Goal: Use online tool/utility: Utilize a website feature to perform a specific function

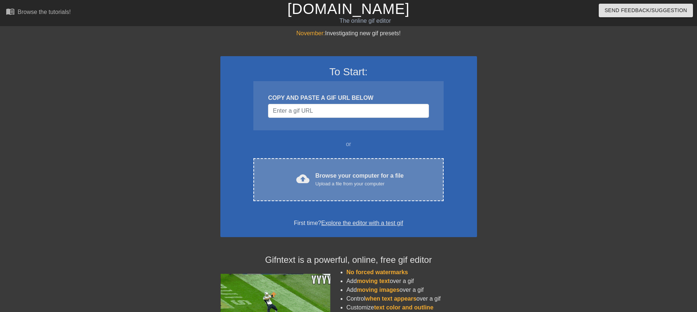
click at [334, 185] on div "Upload a file from your computer" at bounding box center [360, 183] width 88 height 7
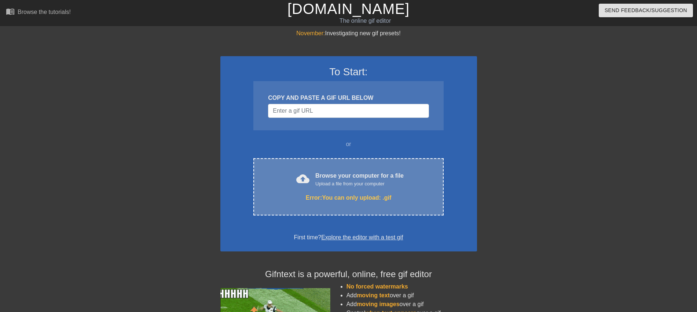
click at [269, 209] on div "cloud_upload Browse your computer for a file Upload a file from your computer E…" at bounding box center [349, 186] width 190 height 57
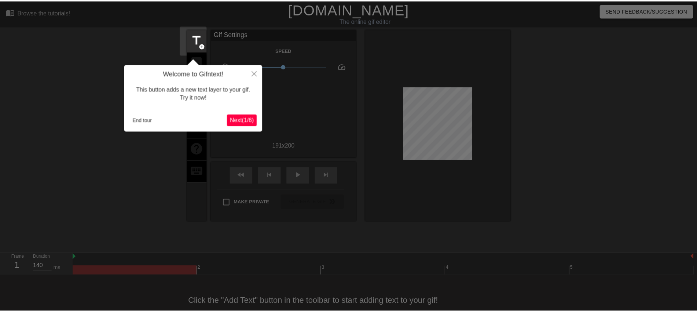
scroll to position [15, 0]
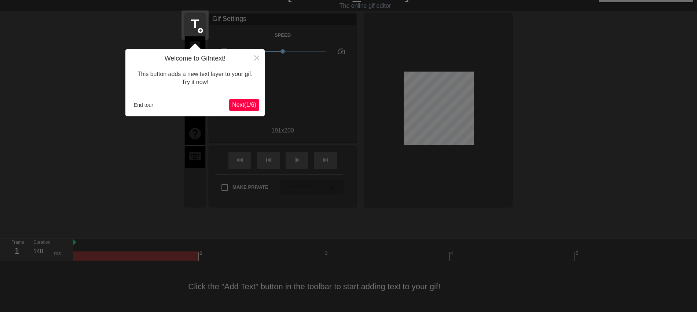
click at [247, 102] on span "Next ( 1 / 6 )" at bounding box center [244, 105] width 24 height 6
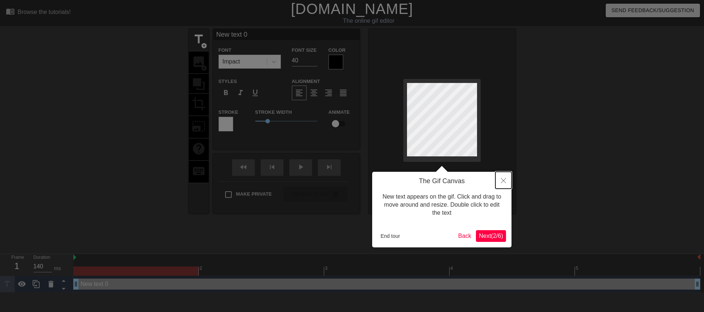
click at [507, 180] on button "Close" at bounding box center [504, 180] width 16 height 17
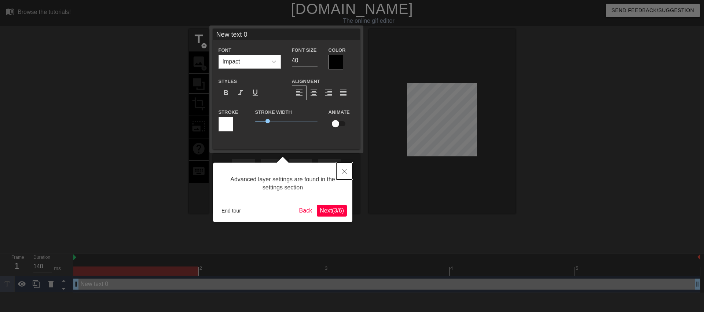
click at [347, 169] on icon "Close" at bounding box center [344, 171] width 5 height 5
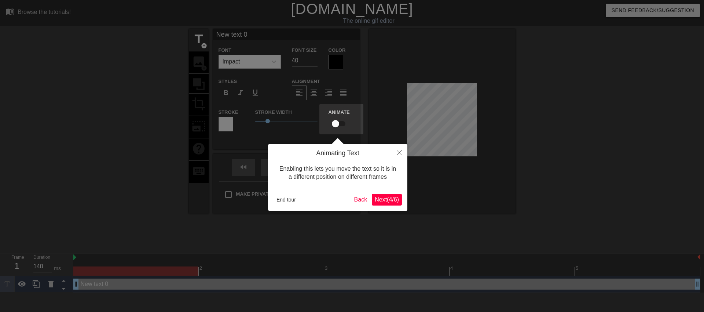
click at [383, 203] on span "Next ( 4 / 6 )" at bounding box center [387, 199] width 24 height 6
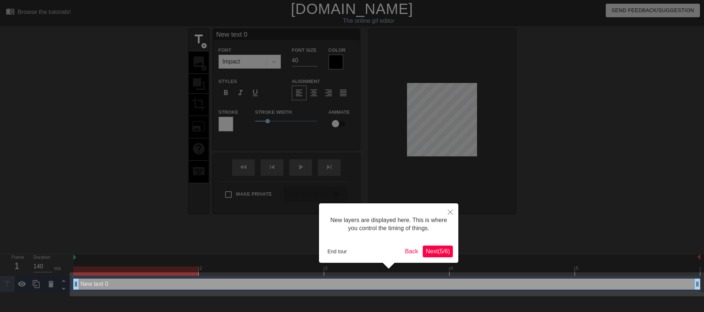
click at [426, 248] on span "Next ( 5 / 6 )" at bounding box center [438, 251] width 24 height 6
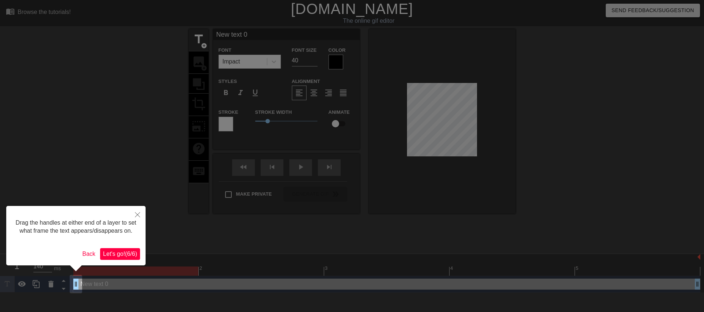
click at [123, 252] on span "Let's go! ( 6 / 6 )" at bounding box center [120, 254] width 34 height 6
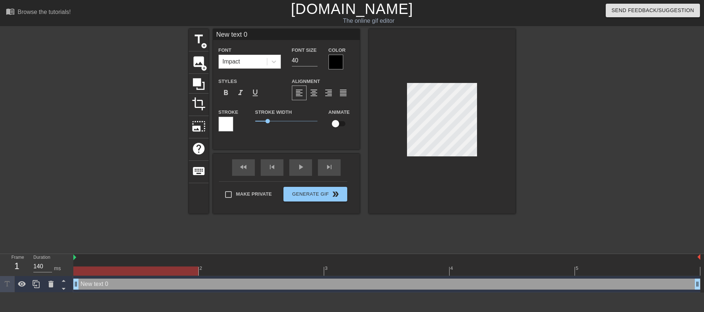
drag, startPoint x: 484, startPoint y: 143, endPoint x: 123, endPoint y: 284, distance: 386.8
click at [123, 284] on div "New text 0 drag_handle drag_handle" at bounding box center [386, 283] width 627 height 11
drag, startPoint x: 124, startPoint y: 284, endPoint x: 104, endPoint y: 284, distance: 19.8
click at [104, 284] on div "New text 0 drag_handle drag_handle" at bounding box center [386, 283] width 627 height 11
click at [53, 287] on icon at bounding box center [50, 284] width 5 height 7
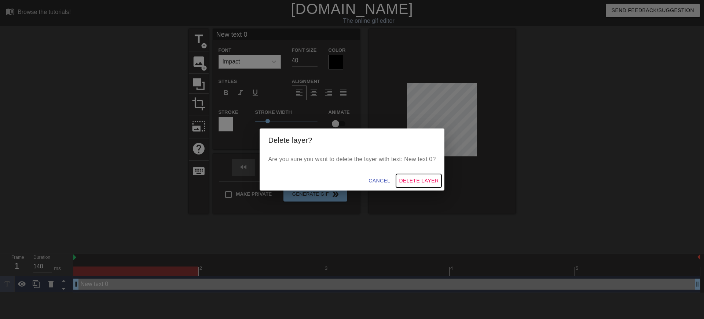
click at [423, 177] on span "Delete Layer" at bounding box center [419, 180] width 40 height 9
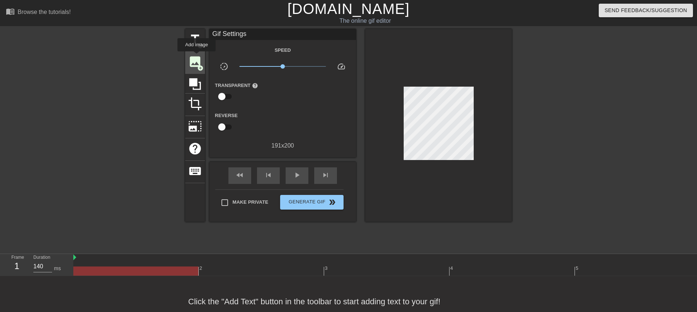
click at [197, 57] on span "image" at bounding box center [195, 62] width 14 height 14
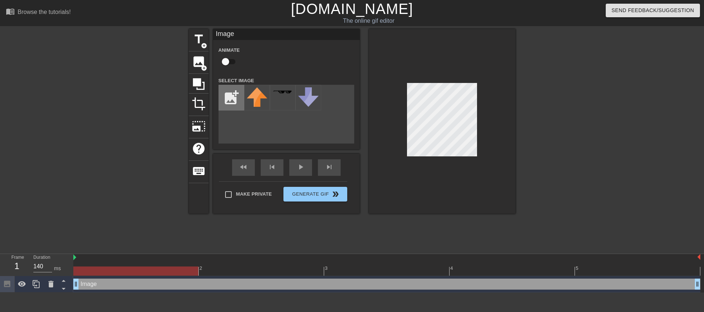
click at [234, 92] on input "file" at bounding box center [231, 97] width 25 height 25
type input "C:\fakepath\psygrizz_nobg.png"
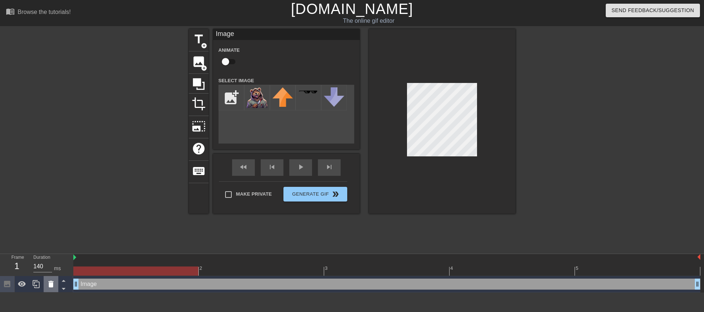
click at [51, 286] on icon at bounding box center [50, 284] width 5 height 7
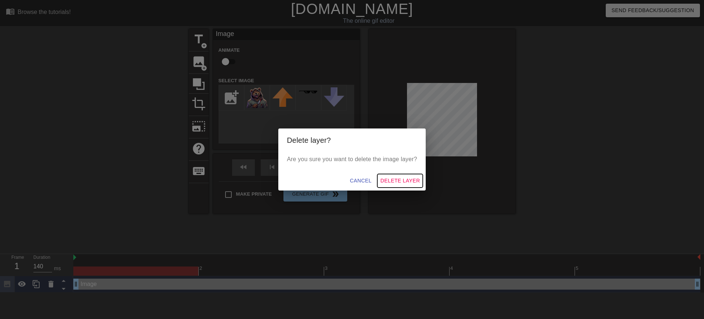
click at [407, 183] on span "Delete Layer" at bounding box center [400, 180] width 40 height 9
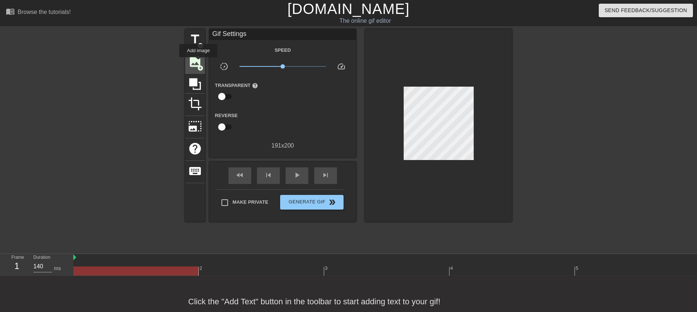
click at [198, 62] on span "image" at bounding box center [195, 62] width 14 height 14
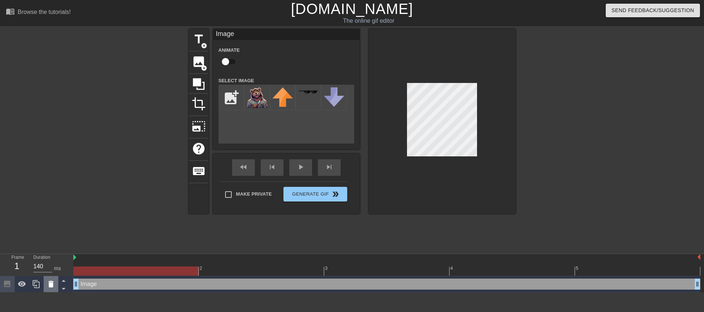
drag, startPoint x: 84, startPoint y: 286, endPoint x: 47, endPoint y: 286, distance: 37.1
click at [47, 286] on icon at bounding box center [51, 284] width 9 height 9
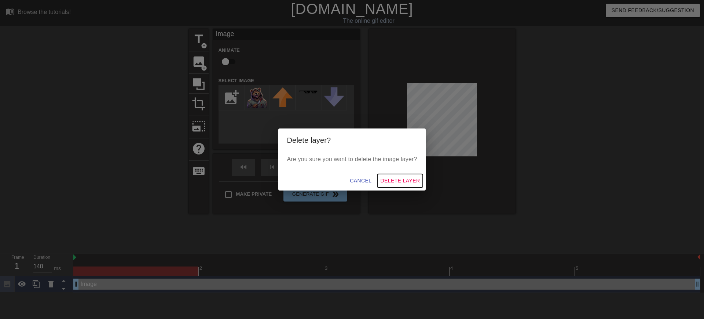
click at [419, 175] on button "Delete Layer" at bounding box center [400, 181] width 45 height 14
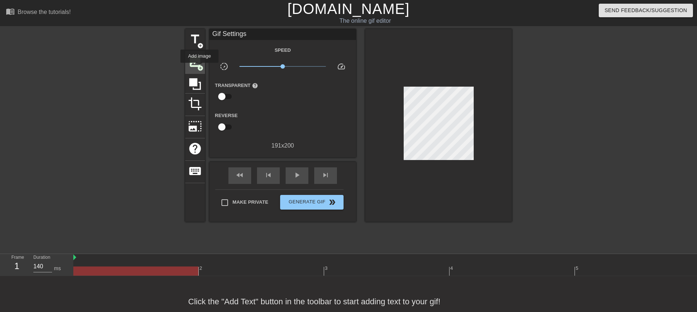
click at [200, 68] on span "add_circle" at bounding box center [200, 68] width 6 height 6
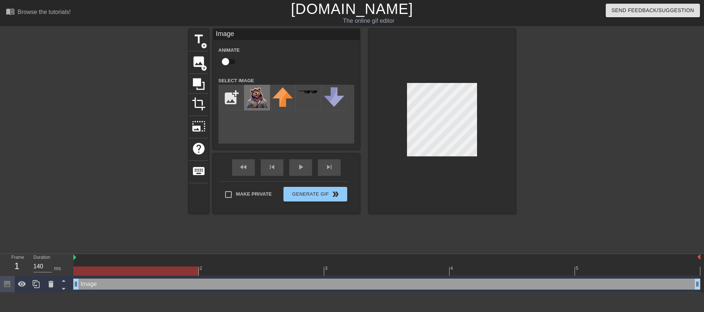
click at [254, 105] on img at bounding box center [257, 97] width 21 height 21
drag, startPoint x: 89, startPoint y: 285, endPoint x: 87, endPoint y: 262, distance: 23.9
click at [87, 262] on div "2 3 4 5 Image drag_handle drag_handle" at bounding box center [388, 273] width 631 height 39
click at [61, 288] on icon at bounding box center [63, 288] width 9 height 9
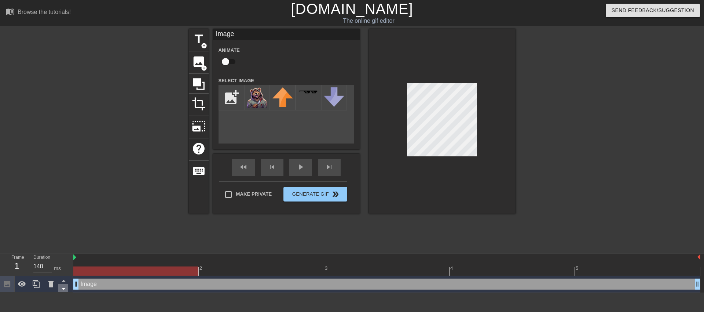
click at [61, 288] on icon at bounding box center [63, 288] width 9 height 9
click at [64, 281] on icon at bounding box center [64, 281] width 4 height 2
click at [248, 102] on img at bounding box center [257, 97] width 21 height 21
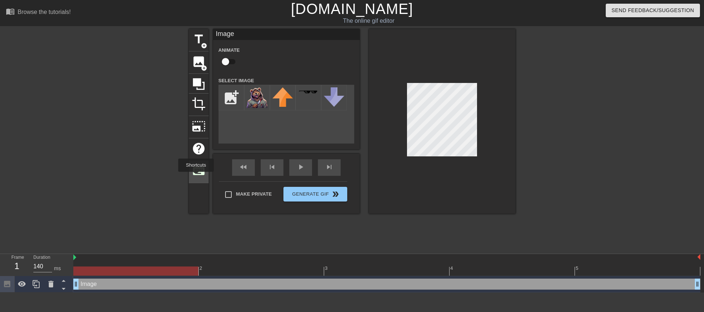
click at [196, 177] on div "keyboard" at bounding box center [199, 172] width 20 height 22
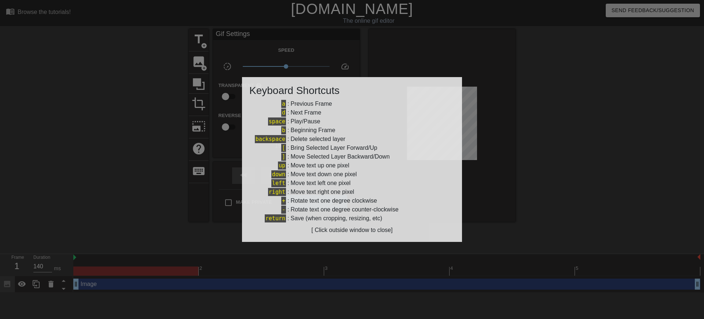
click at [505, 81] on div at bounding box center [352, 159] width 704 height 319
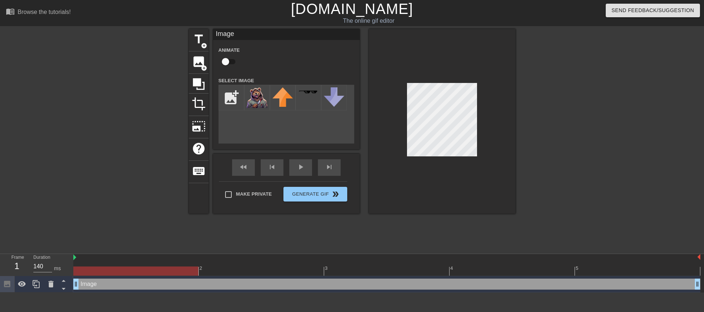
click at [233, 62] on input "checkbox" at bounding box center [226, 62] width 42 height 14
click at [233, 62] on input "checkbox" at bounding box center [233, 62] width 42 height 14
checkbox input "false"
click at [296, 163] on div "fast_rewind skip_previous play_arrow skip_next" at bounding box center [287, 168] width 120 height 28
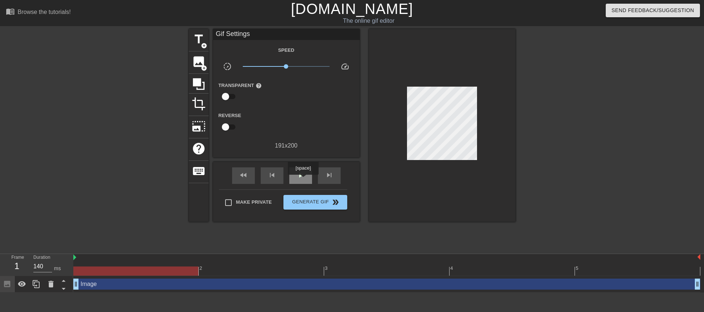
click at [303, 180] on div "play_arrow" at bounding box center [300, 175] width 23 height 17
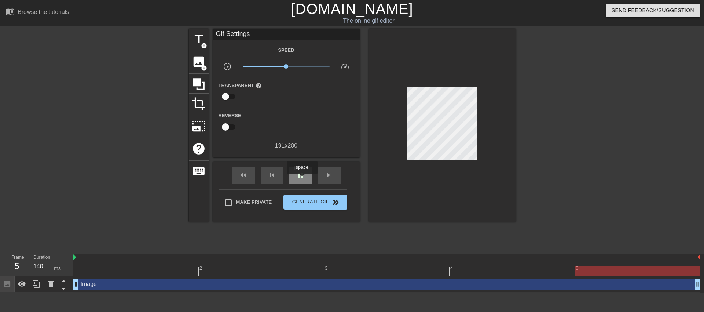
click at [302, 179] on div "pause" at bounding box center [300, 175] width 23 height 17
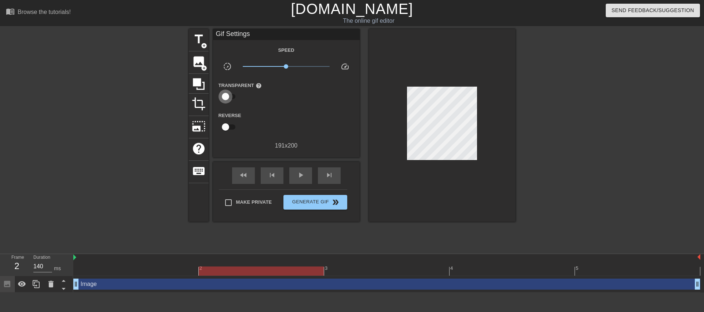
click at [225, 96] on input "checkbox" at bounding box center [226, 97] width 42 height 14
checkbox input "true"
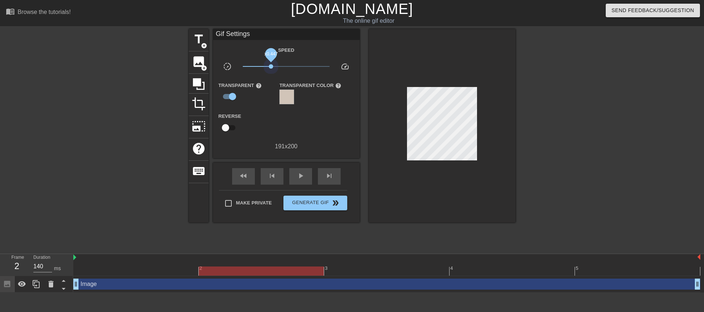
drag, startPoint x: 284, startPoint y: 65, endPoint x: 265, endPoint y: 155, distance: 92.2
click at [270, 66] on span "x0.447" at bounding box center [271, 66] width 4 height 4
click at [299, 174] on span "play_arrow" at bounding box center [300, 175] width 9 height 9
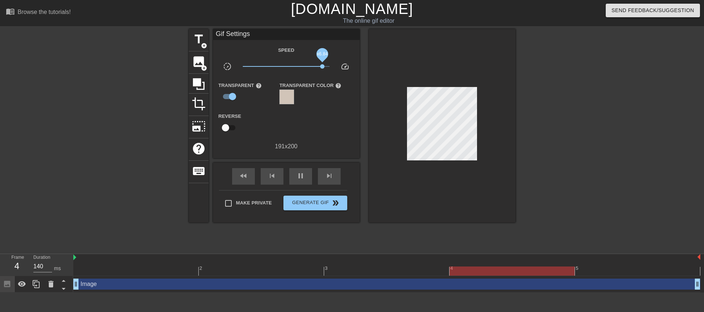
drag, startPoint x: 273, startPoint y: 63, endPoint x: 323, endPoint y: 65, distance: 49.9
click at [324, 64] on span "x6.84" at bounding box center [286, 66] width 87 height 9
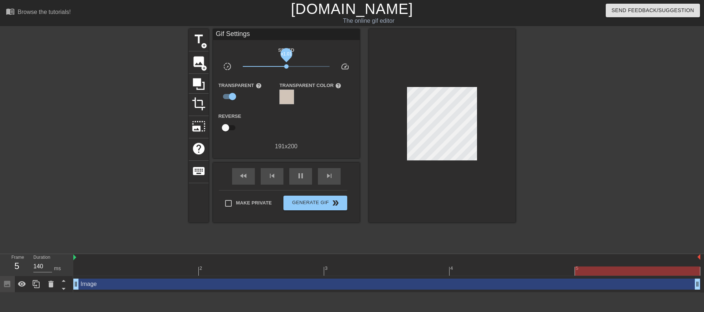
drag, startPoint x: 320, startPoint y: 65, endPoint x: 287, endPoint y: 67, distance: 33.1
click at [287, 67] on span "x1.01" at bounding box center [286, 66] width 87 height 9
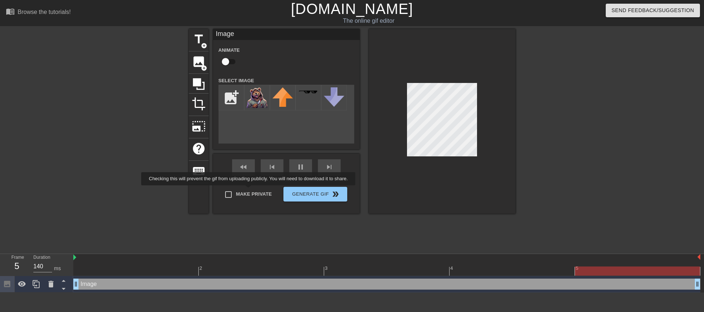
click at [250, 190] on div "Make Private Generate Gif double_arrow" at bounding box center [283, 195] width 128 height 29
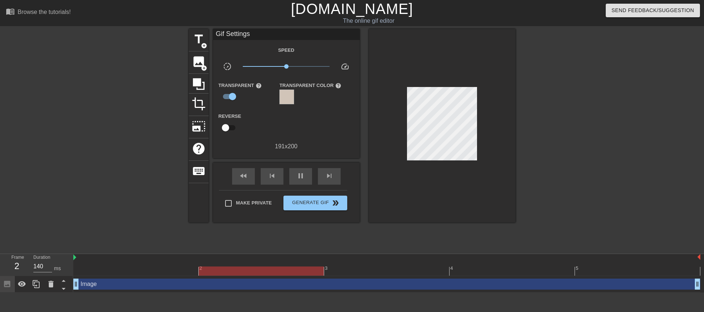
click at [227, 204] on input "Make Private" at bounding box center [228, 203] width 15 height 15
checkbox input "true"
click at [291, 173] on div "pause" at bounding box center [300, 176] width 23 height 17
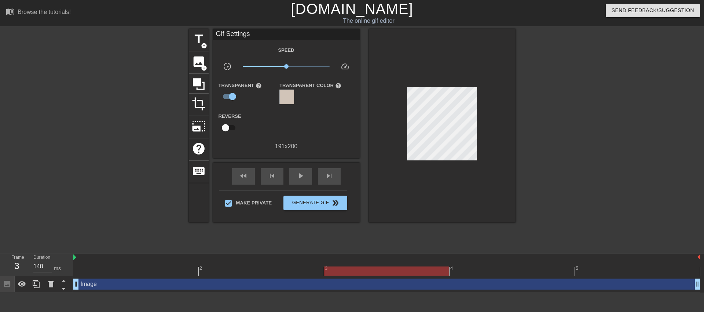
click at [100, 256] on div at bounding box center [386, 257] width 627 height 7
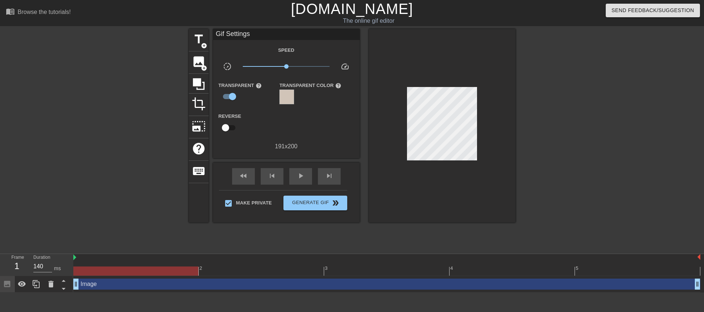
click at [196, 266] on div at bounding box center [386, 270] width 627 height 9
click at [167, 269] on div at bounding box center [135, 270] width 125 height 9
click at [127, 272] on div at bounding box center [135, 270] width 125 height 9
click at [99, 273] on div at bounding box center [135, 270] width 125 height 9
click at [253, 269] on div at bounding box center [386, 270] width 627 height 9
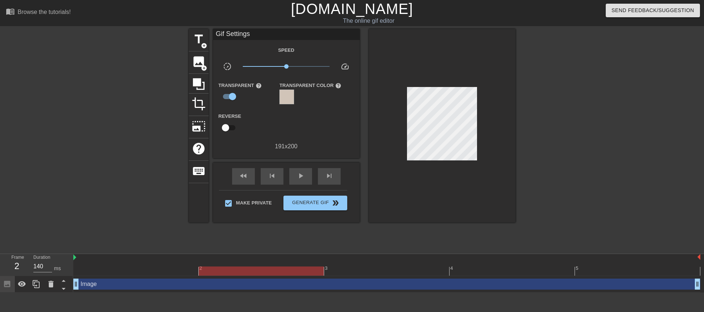
click at [168, 195] on div at bounding box center [125, 139] width 110 height 220
click at [117, 270] on div at bounding box center [386, 270] width 627 height 9
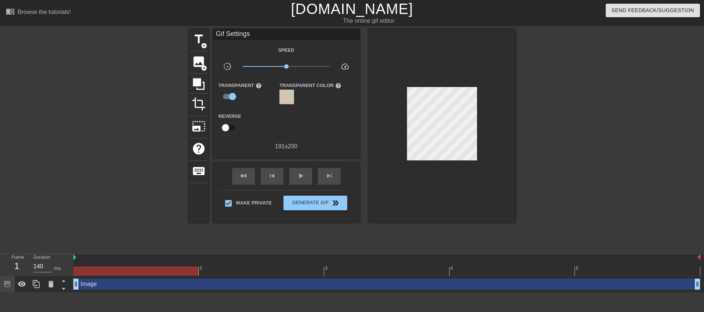
drag, startPoint x: 146, startPoint y: 274, endPoint x: 95, endPoint y: 274, distance: 50.6
click at [95, 274] on div at bounding box center [135, 270] width 125 height 9
click at [65, 288] on icon at bounding box center [63, 288] width 9 height 9
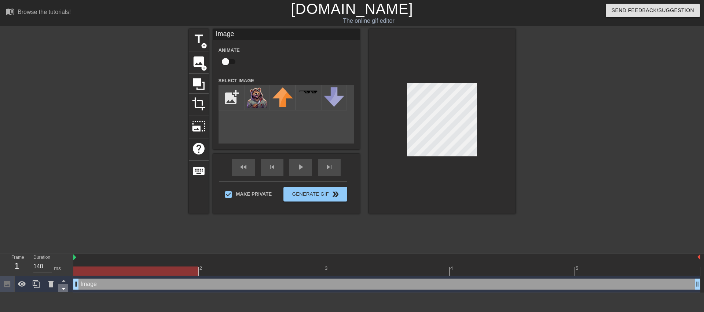
click at [65, 288] on icon at bounding box center [63, 288] width 9 height 9
click at [65, 287] on icon at bounding box center [63, 288] width 9 height 9
click at [66, 276] on div at bounding box center [63, 280] width 10 height 8
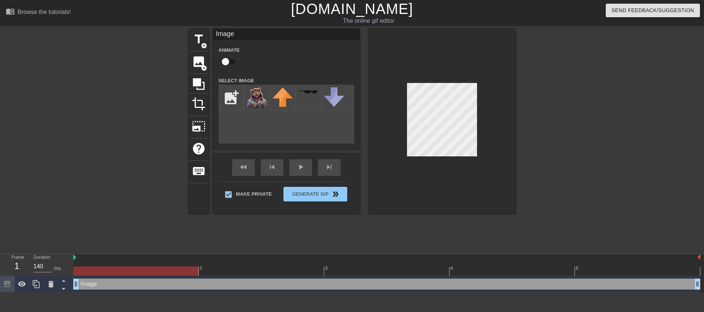
click at [434, 85] on div at bounding box center [442, 121] width 147 height 185
click at [446, 168] on div at bounding box center [442, 121] width 147 height 185
click at [195, 133] on div "photo_size_select_large" at bounding box center [199, 127] width 20 height 22
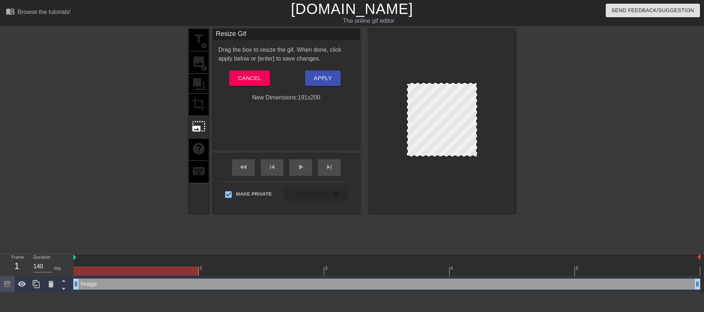
click at [199, 154] on div "title add_circle image add_circle crop photo_size_select_large help keyboard" at bounding box center [199, 121] width 20 height 185
click at [147, 161] on div at bounding box center [125, 139] width 110 height 220
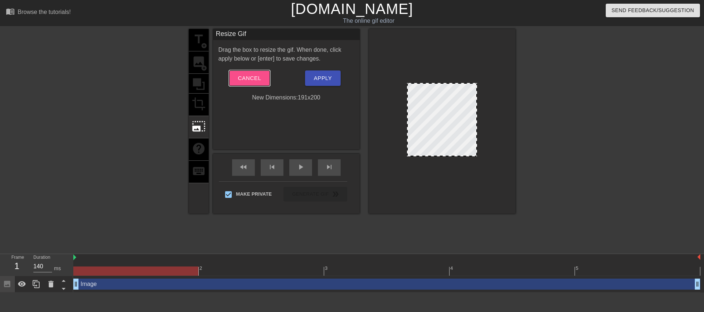
click at [246, 81] on span "Cancel" at bounding box center [249, 78] width 23 height 10
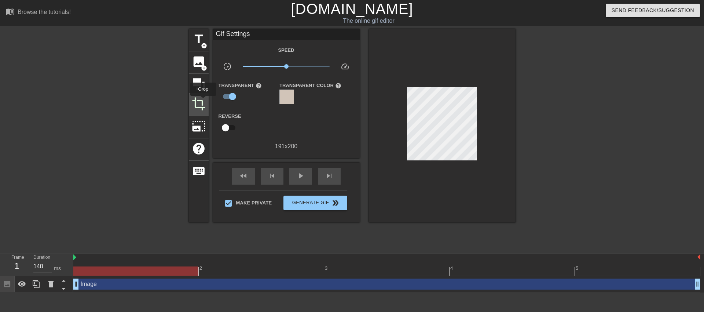
click at [203, 101] on span "crop" at bounding box center [199, 104] width 14 height 14
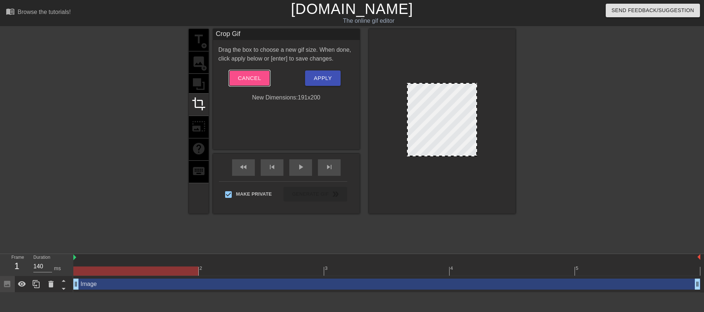
click at [249, 76] on span "Cancel" at bounding box center [249, 78] width 23 height 10
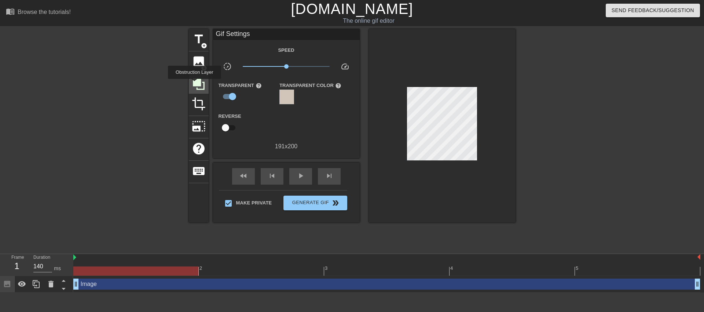
click at [195, 84] on icon at bounding box center [199, 84] width 12 height 12
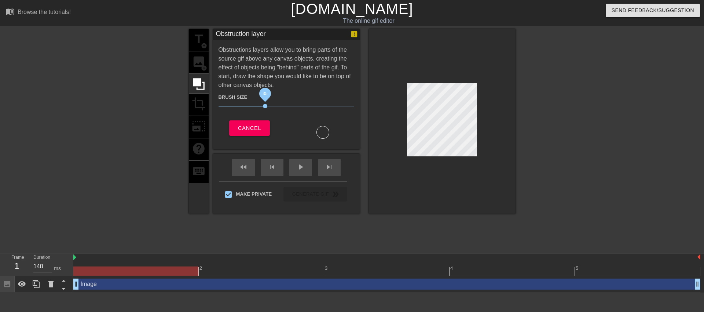
drag, startPoint x: 259, startPoint y: 106, endPoint x: 266, endPoint y: 106, distance: 7.0
click at [266, 106] on span "35" at bounding box center [265, 106] width 4 height 4
click at [322, 131] on div at bounding box center [323, 132] width 13 height 13
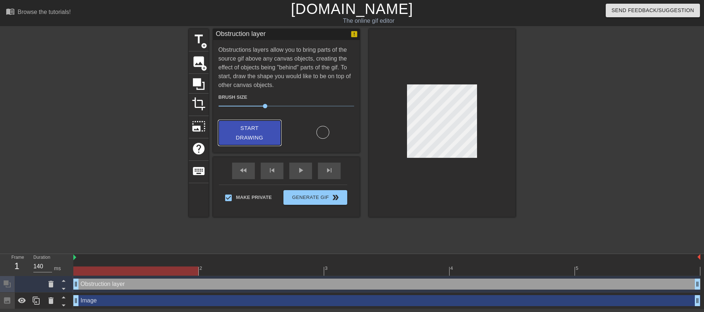
click at [271, 135] on span "Start Drawing" at bounding box center [249, 132] width 45 height 19
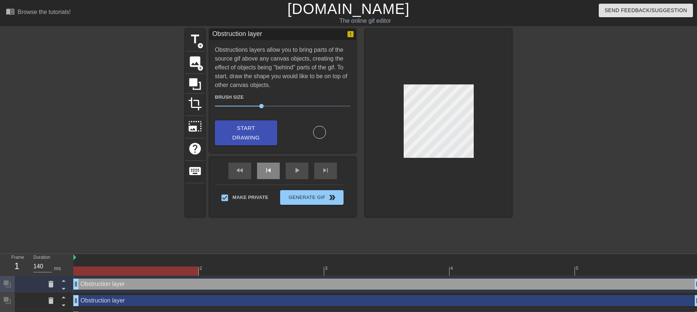
click at [272, 166] on div "fast_rewind skip_previous play_arrow skip_next" at bounding box center [283, 171] width 120 height 28
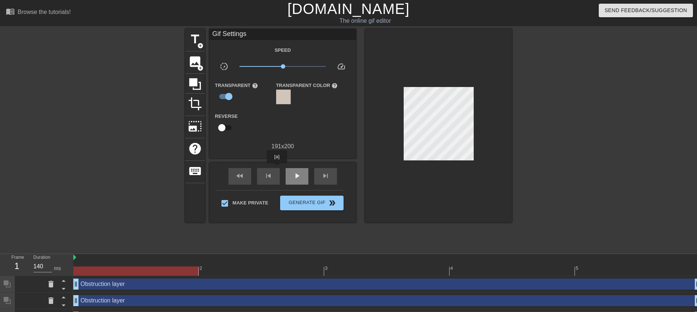
click at [303, 171] on div "play_arrow" at bounding box center [297, 176] width 23 height 17
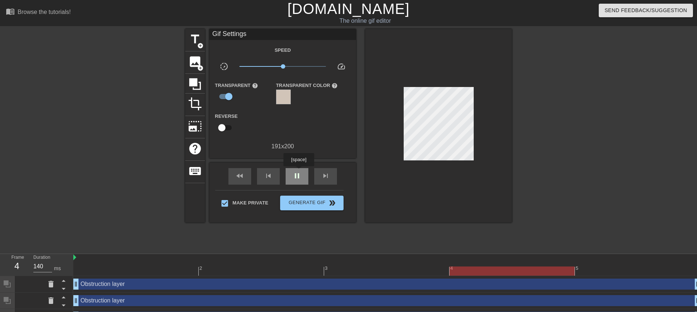
click at [299, 171] on span "pause" at bounding box center [297, 175] width 9 height 9
click at [195, 83] on icon at bounding box center [195, 84] width 12 height 12
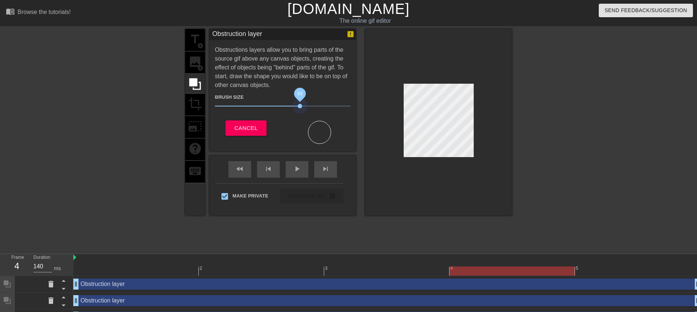
drag, startPoint x: 262, startPoint y: 105, endPoint x: 324, endPoint y: 105, distance: 62.4
click at [302, 105] on span "63" at bounding box center [300, 106] width 4 height 4
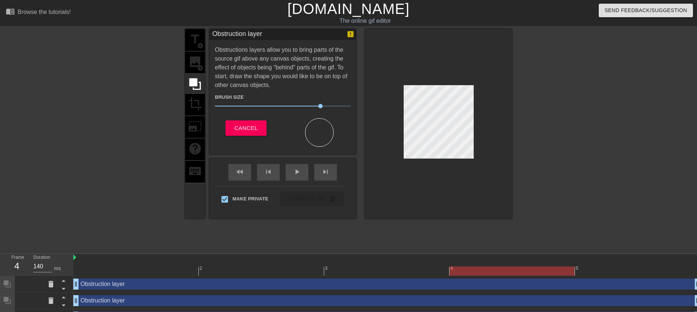
click at [371, 183] on div at bounding box center [438, 123] width 147 height 189
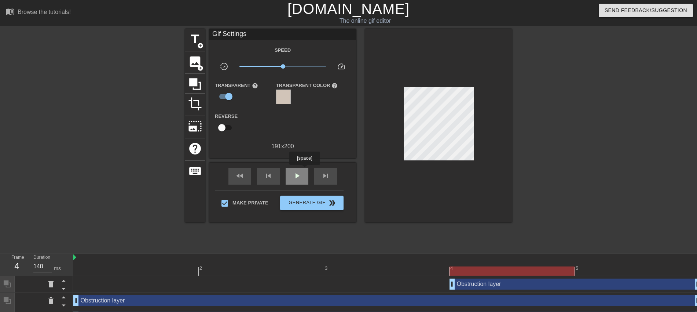
click at [305, 170] on div "play_arrow" at bounding box center [297, 176] width 23 height 17
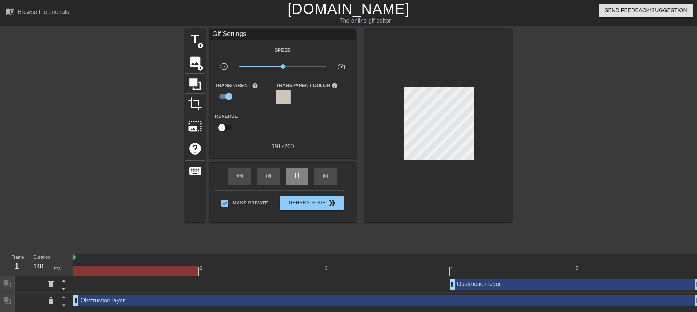
click at [302, 173] on div "pause" at bounding box center [297, 176] width 23 height 17
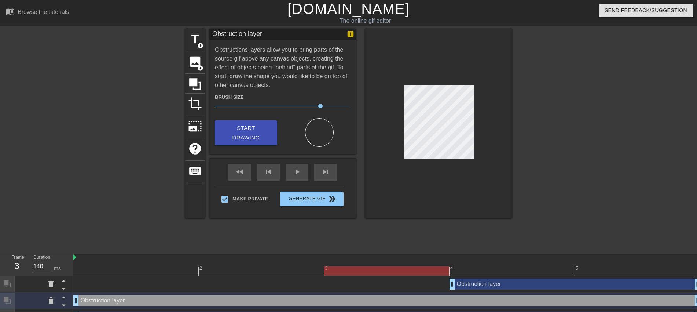
click at [150, 297] on div "Obstruction layer drag_handle drag_handle" at bounding box center [386, 300] width 627 height 11
drag, startPoint x: 150, startPoint y: 297, endPoint x: 52, endPoint y: 299, distance: 98.0
click at [52, 299] on icon at bounding box center [51, 300] width 9 height 9
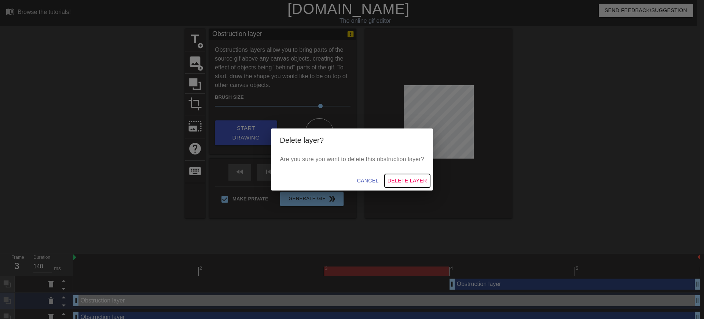
click at [411, 175] on button "Delete Layer" at bounding box center [407, 181] width 45 height 14
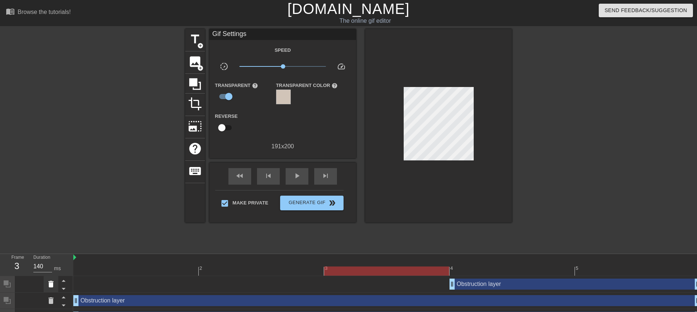
click at [54, 284] on icon at bounding box center [51, 284] width 9 height 9
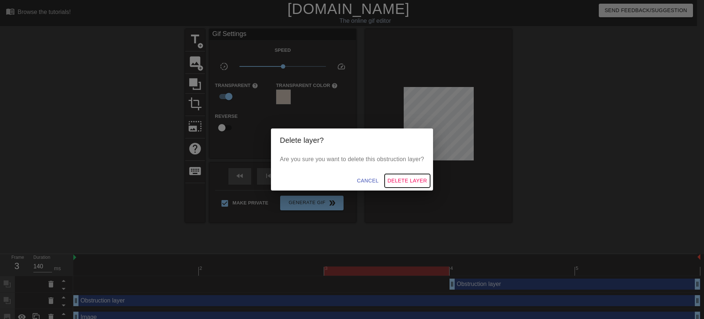
click at [422, 178] on span "Delete Layer" at bounding box center [408, 180] width 40 height 9
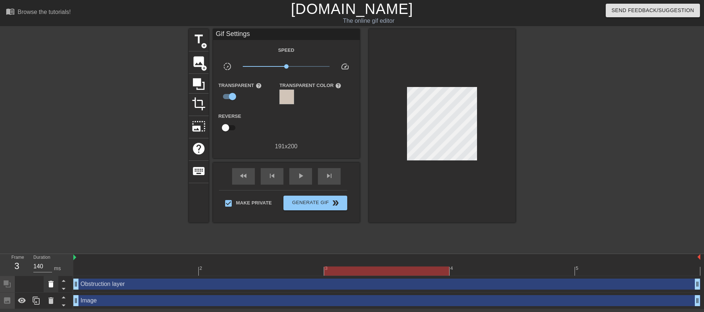
click at [52, 283] on icon at bounding box center [50, 284] width 5 height 7
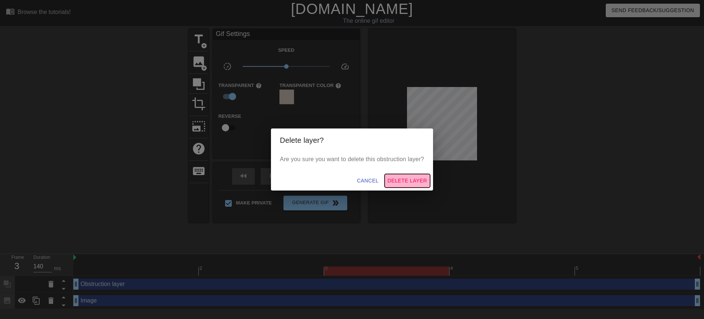
click at [417, 184] on span "Delete Layer" at bounding box center [408, 180] width 40 height 9
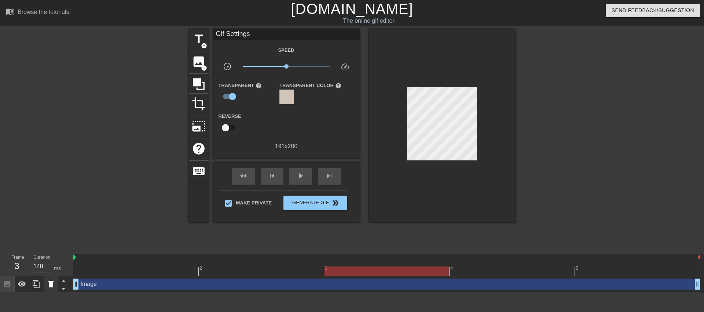
click at [47, 284] on icon at bounding box center [51, 284] width 9 height 9
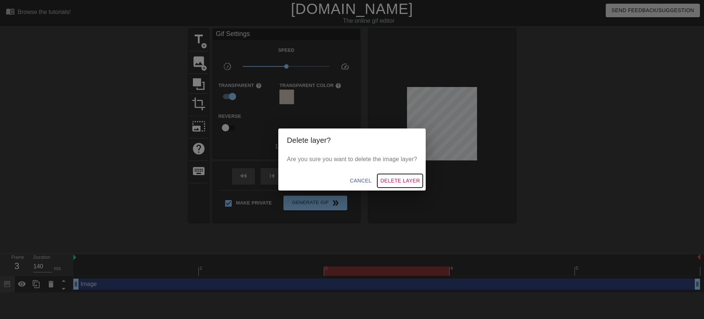
click at [380, 181] on button "Delete Layer" at bounding box center [400, 181] width 45 height 14
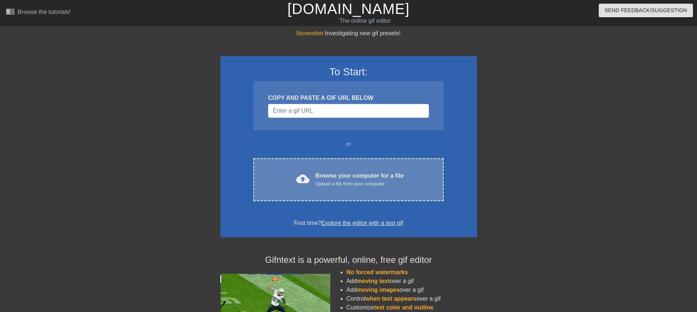
click at [311, 191] on div "cloud_upload Browse your computer for a file Upload a file from your computer C…" at bounding box center [349, 179] width 190 height 43
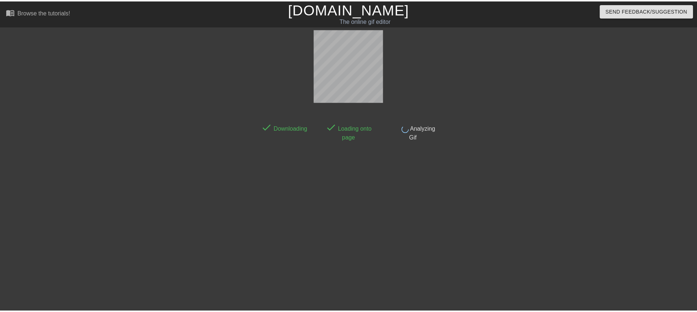
scroll to position [15, 0]
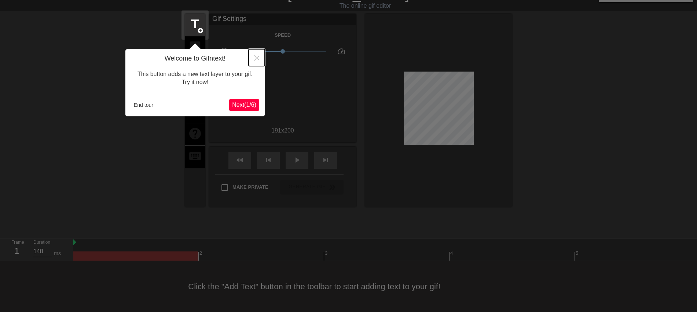
click at [256, 57] on icon "Close" at bounding box center [256, 57] width 5 height 5
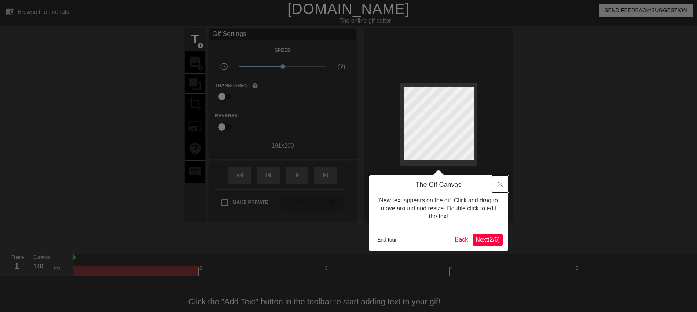
click at [505, 181] on button "Close" at bounding box center [500, 183] width 16 height 17
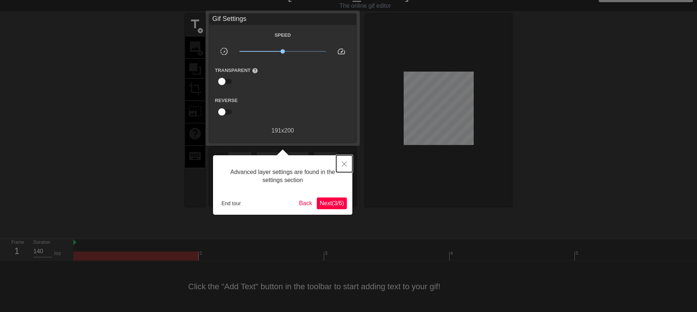
click at [349, 161] on button "Close" at bounding box center [344, 163] width 16 height 17
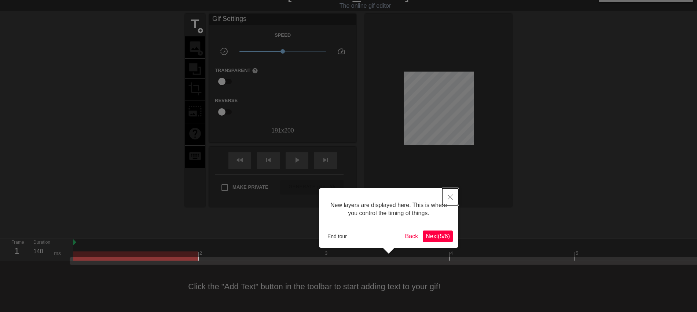
click at [453, 198] on button "Close" at bounding box center [450, 196] width 16 height 17
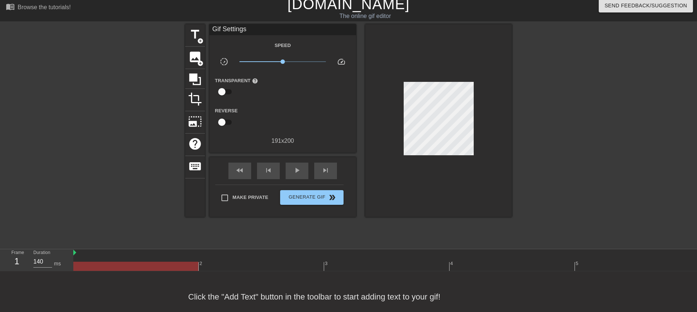
scroll to position [0, 0]
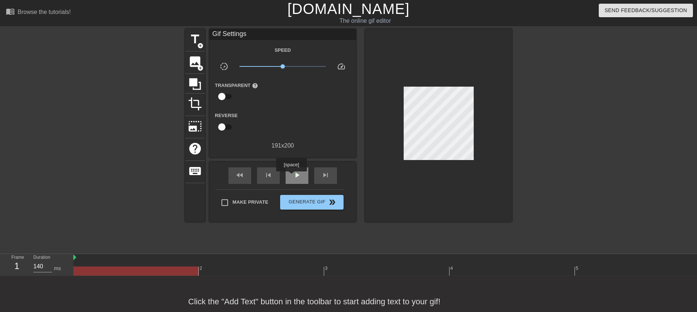
click at [292, 176] on div "play_arrow" at bounding box center [297, 175] width 23 height 17
click at [292, 176] on div "pause" at bounding box center [297, 175] width 23 height 17
click at [227, 201] on input "Make Private" at bounding box center [224, 202] width 15 height 15
checkbox input "true"
click at [193, 85] on icon at bounding box center [195, 84] width 14 height 14
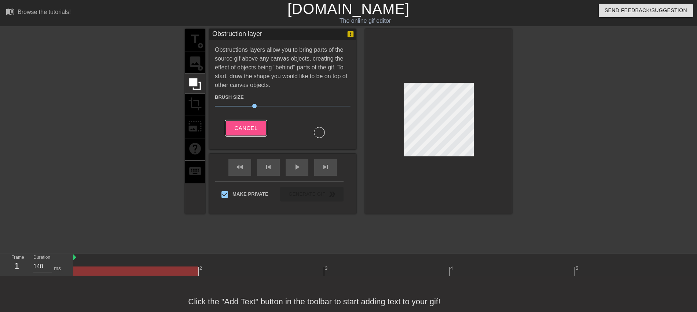
click at [250, 130] on span "Cancel" at bounding box center [245, 128] width 23 height 10
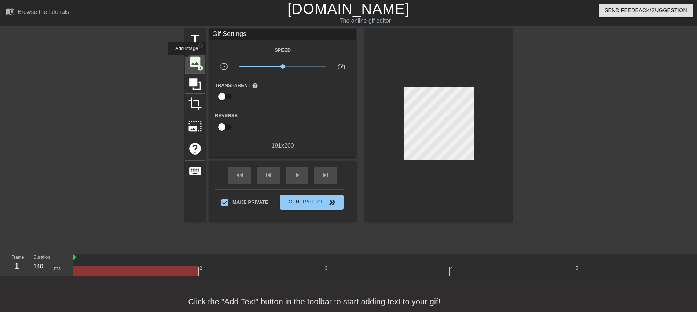
click at [187, 60] on div "image add_circle" at bounding box center [195, 62] width 20 height 22
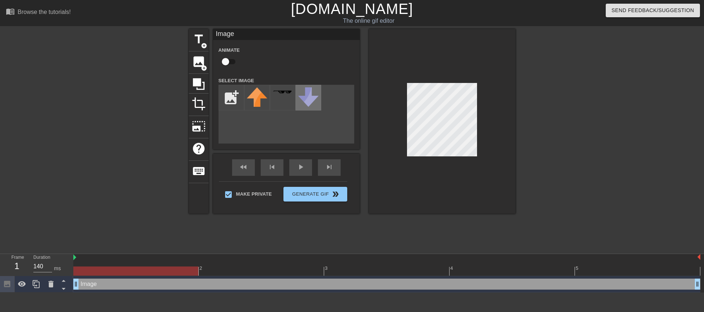
drag, startPoint x: 299, startPoint y: 87, endPoint x: 259, endPoint y: 115, distance: 49.0
click at [259, 114] on div "add_photo_alternate" at bounding box center [287, 114] width 136 height 59
click at [254, 107] on div at bounding box center [257, 98] width 26 height 26
click at [254, 106] on img at bounding box center [257, 96] width 21 height 19
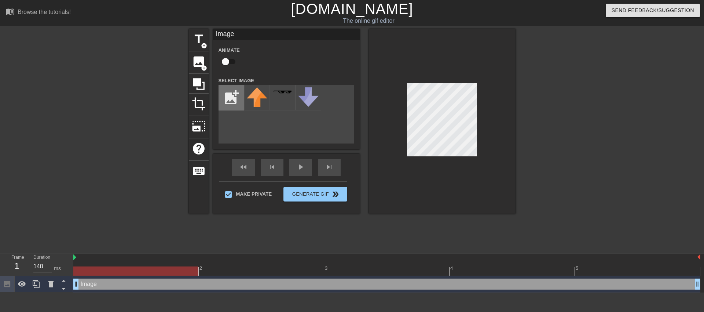
click at [237, 97] on input "file" at bounding box center [231, 97] width 25 height 25
type input "C:\fakepath\psygrizz_nobg.png"
click at [259, 101] on img at bounding box center [257, 97] width 21 height 21
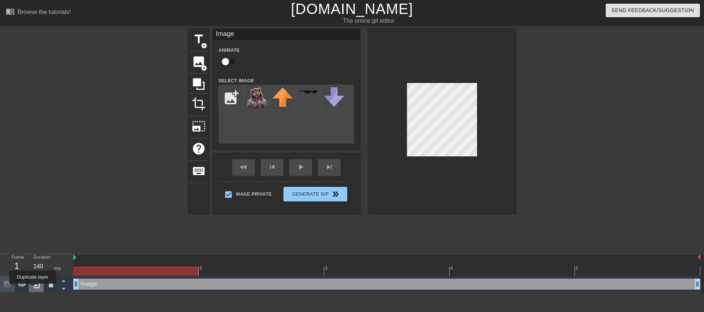
click at [33, 289] on div at bounding box center [36, 284] width 15 height 16
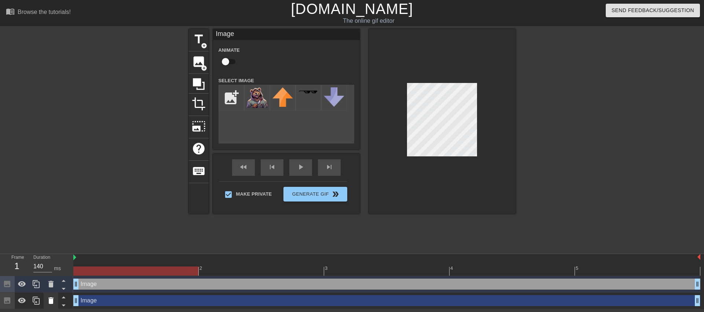
click at [50, 297] on icon at bounding box center [51, 300] width 9 height 9
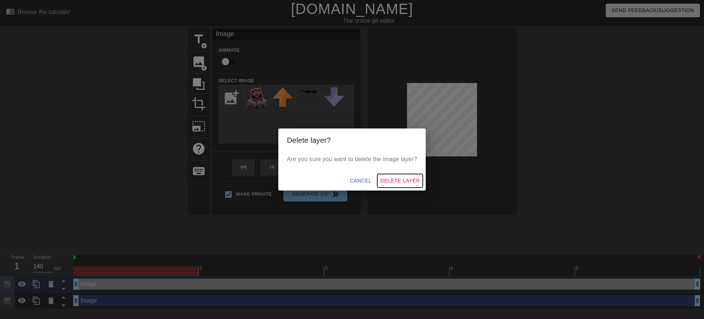
click at [397, 177] on span "Delete Layer" at bounding box center [400, 180] width 40 height 9
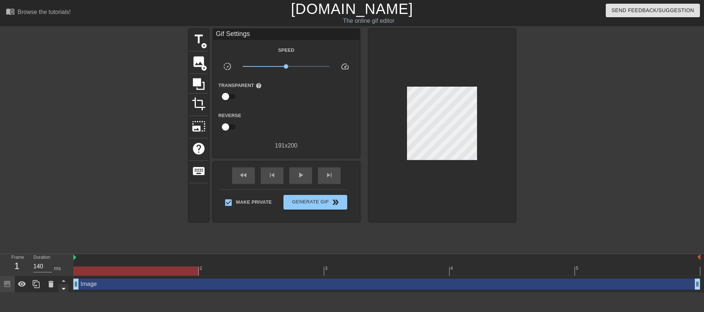
click at [66, 289] on icon at bounding box center [63, 288] width 9 height 9
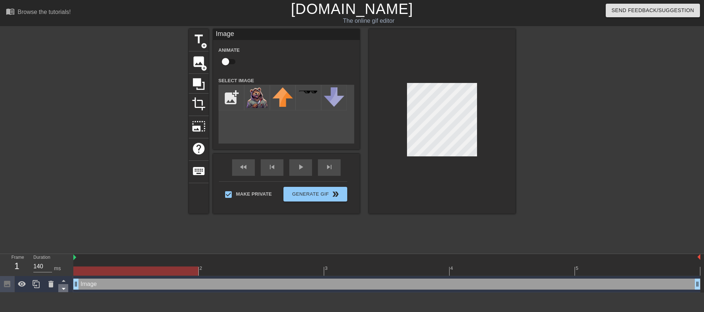
click at [66, 289] on icon at bounding box center [63, 288] width 9 height 9
click at [66, 280] on icon at bounding box center [63, 280] width 9 height 9
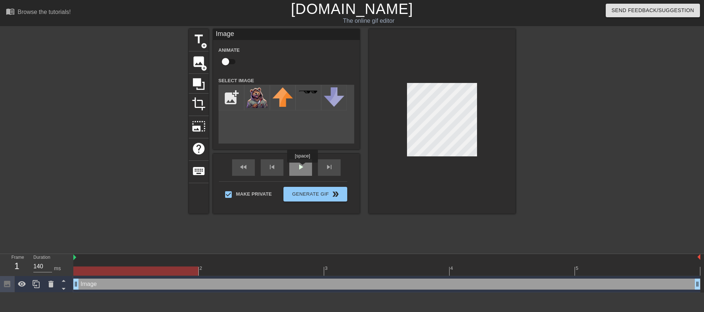
click at [304, 168] on div "play_arrow" at bounding box center [300, 167] width 23 height 17
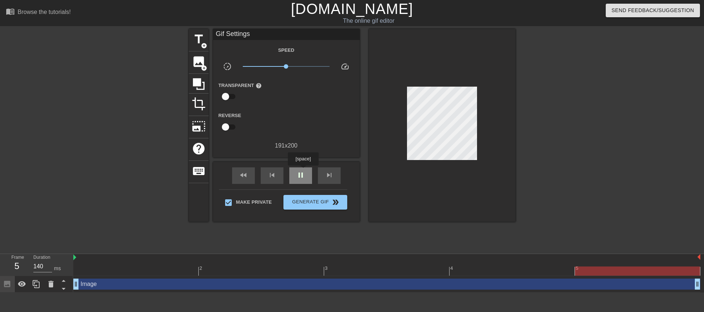
click at [302, 171] on span "pause" at bounding box center [300, 175] width 9 height 9
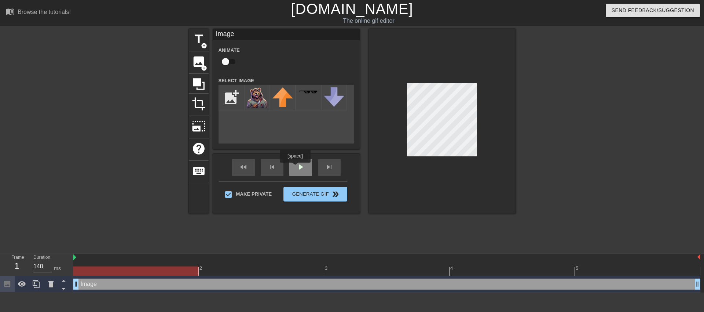
click at [299, 168] on div "play_arrow" at bounding box center [300, 167] width 23 height 17
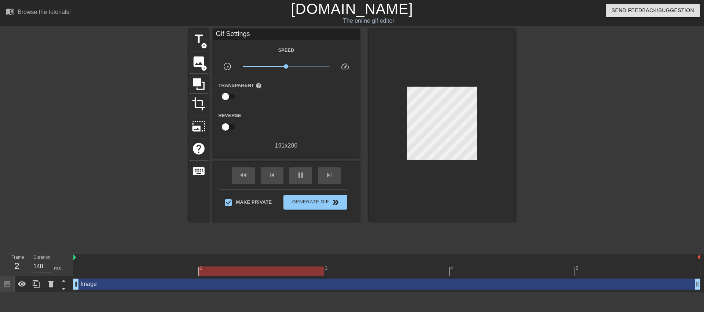
click at [229, 96] on input "checkbox" at bounding box center [226, 97] width 42 height 14
checkbox input "true"
click at [232, 128] on input "checkbox" at bounding box center [226, 128] width 42 height 14
checkbox input "true"
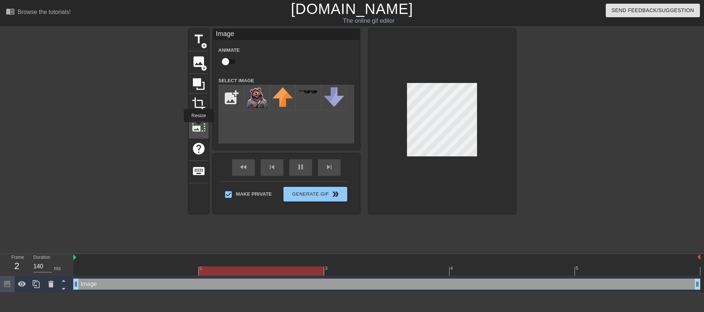
click at [198, 127] on span "photo_size_select_large" at bounding box center [199, 126] width 14 height 14
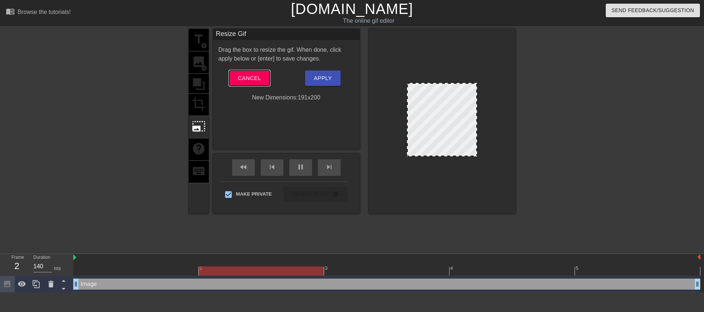
click at [253, 77] on span "Cancel" at bounding box center [249, 78] width 23 height 10
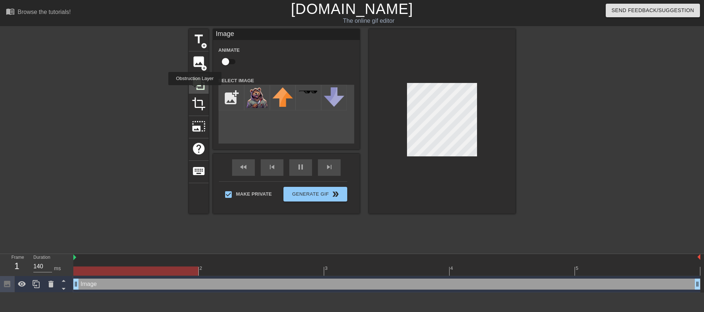
click at [195, 90] on div at bounding box center [199, 84] width 20 height 20
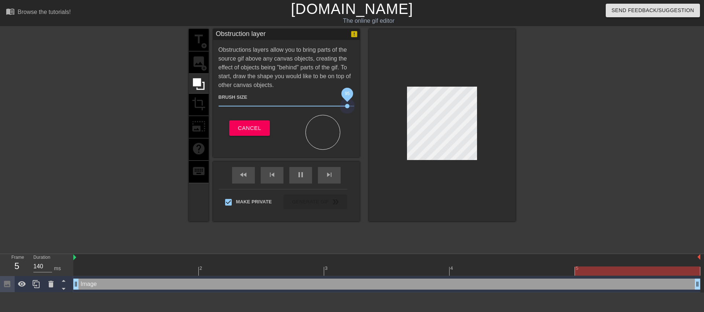
drag, startPoint x: 256, startPoint y: 102, endPoint x: 368, endPoint y: 105, distance: 111.6
click at [354, 102] on span "95" at bounding box center [287, 106] width 136 height 9
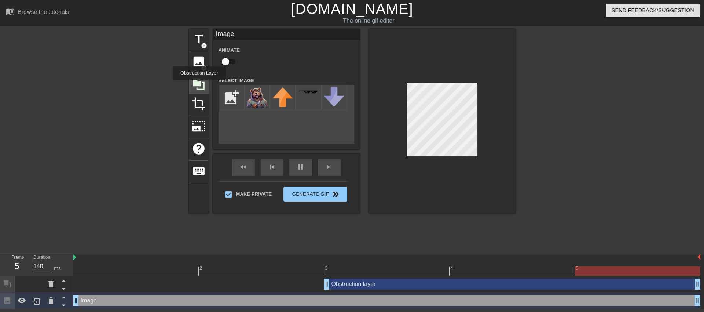
click at [199, 85] on icon at bounding box center [199, 84] width 12 height 12
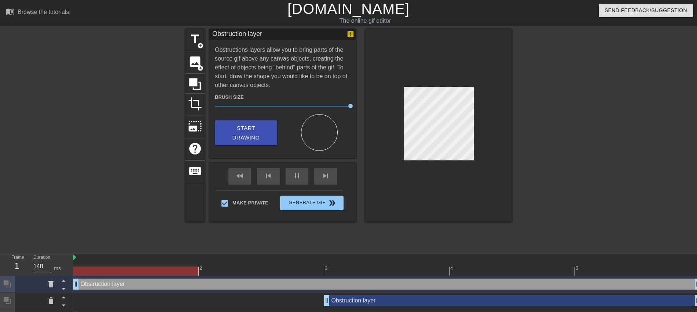
click at [343, 95] on div "title add_circle image add_circle crop photo_size_select_large help keyboard Ob…" at bounding box center [348, 125] width 327 height 193
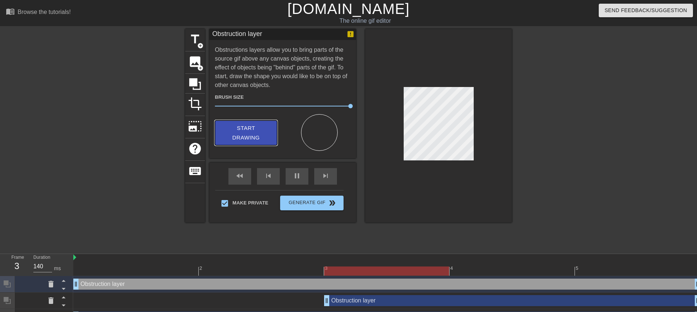
click at [254, 131] on span "Start Drawing" at bounding box center [246, 132] width 45 height 19
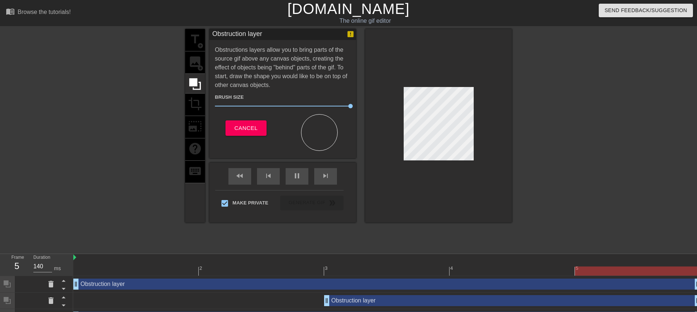
click at [345, 158] on div "title add_circle image add_circle crop photo_size_select_large help keyboard Ob…" at bounding box center [348, 125] width 327 height 193
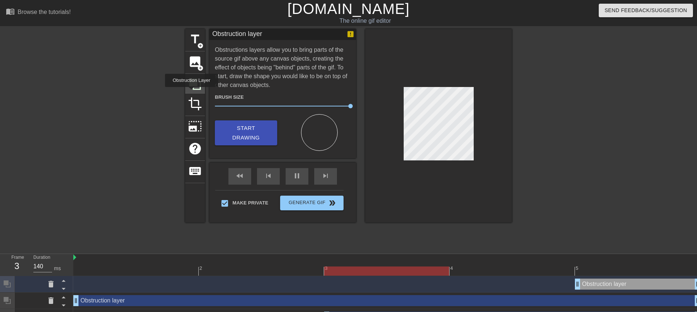
click at [192, 92] on div at bounding box center [195, 84] width 20 height 20
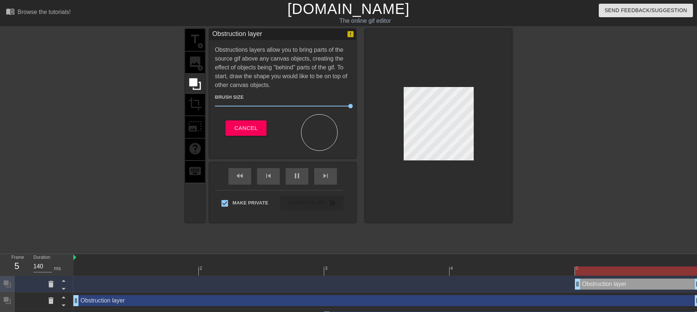
click at [193, 106] on div "title add_circle image add_circle crop photo_size_select_large help keyboard" at bounding box center [195, 125] width 20 height 193
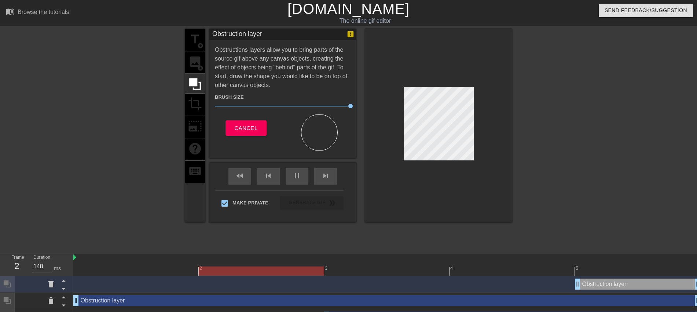
scroll to position [32, 0]
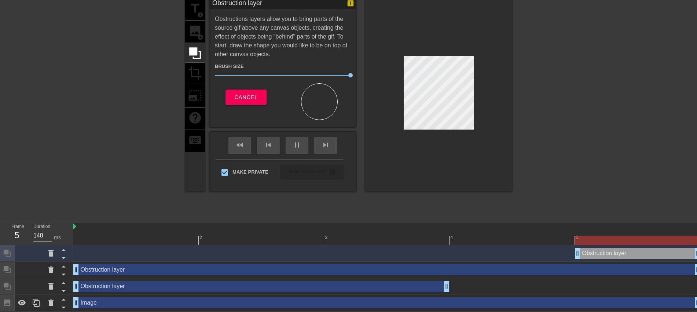
drag, startPoint x: 374, startPoint y: 285, endPoint x: 159, endPoint y: 281, distance: 215.0
click at [159, 281] on div "Obstruction layer drag_handle drag_handle" at bounding box center [261, 286] width 376 height 11
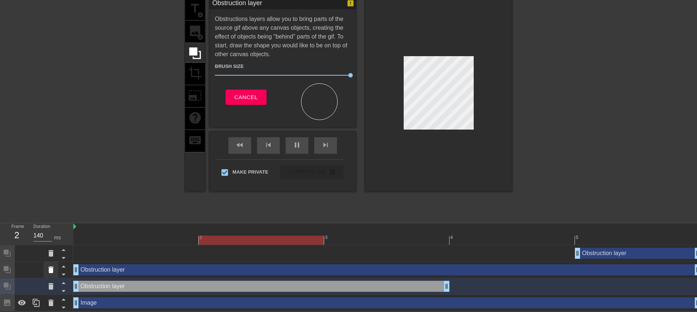
click at [49, 273] on icon at bounding box center [51, 269] width 9 height 9
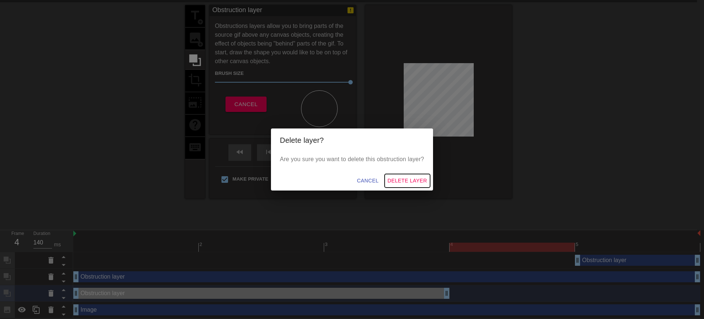
click at [411, 180] on span "Delete Layer" at bounding box center [408, 180] width 40 height 9
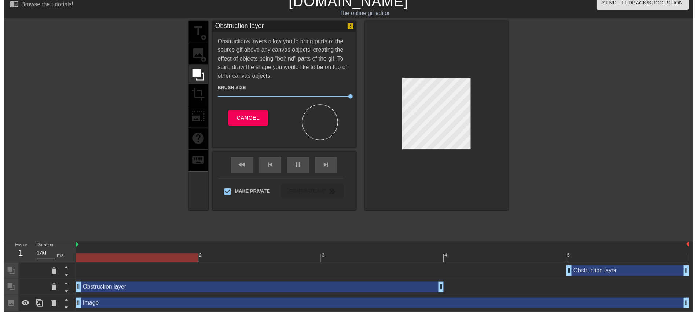
scroll to position [15, 0]
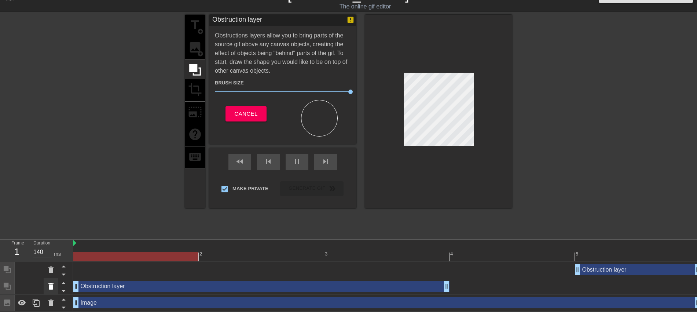
click at [44, 283] on div at bounding box center [51, 286] width 15 height 16
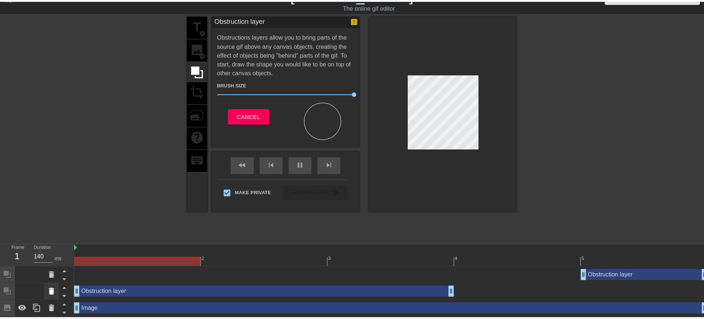
scroll to position [8, 0]
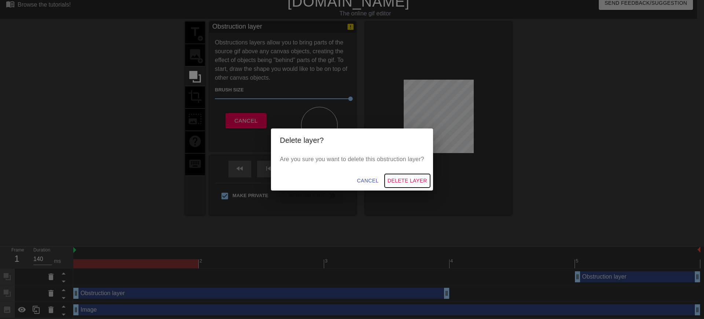
click at [401, 177] on span "Delete Layer" at bounding box center [408, 180] width 40 height 9
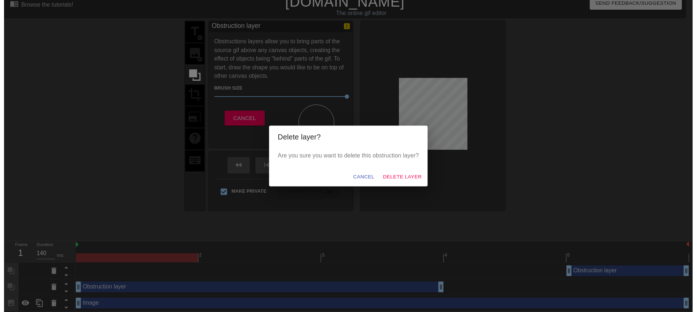
scroll to position [0, 0]
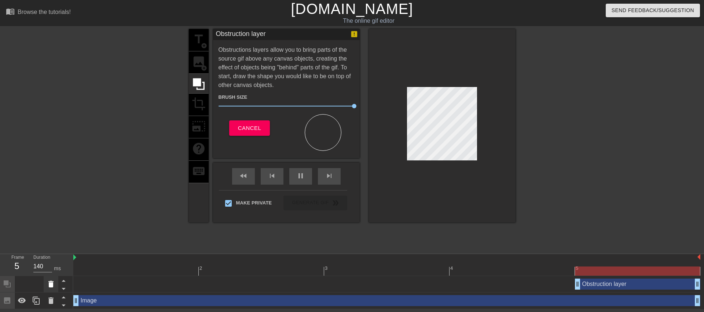
click at [54, 287] on icon at bounding box center [51, 284] width 9 height 9
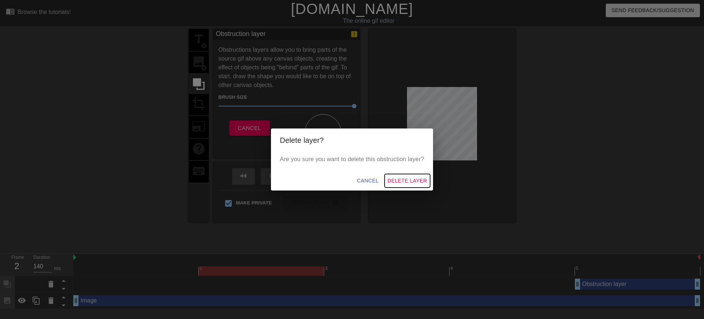
click at [415, 179] on span "Delete Layer" at bounding box center [408, 180] width 40 height 9
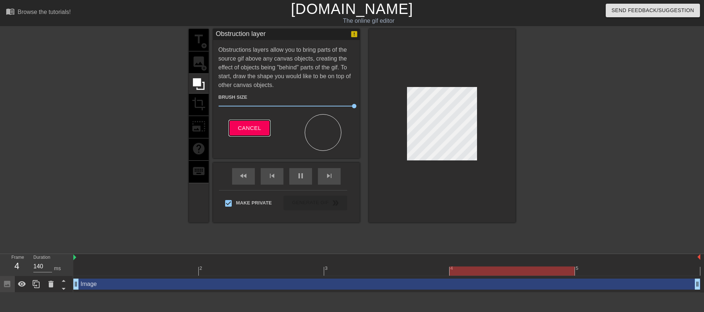
click at [253, 121] on button "Cancel" at bounding box center [249, 127] width 41 height 15
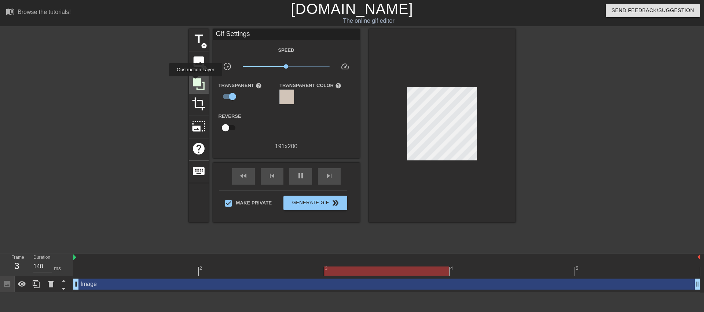
click at [196, 81] on icon at bounding box center [199, 84] width 12 height 12
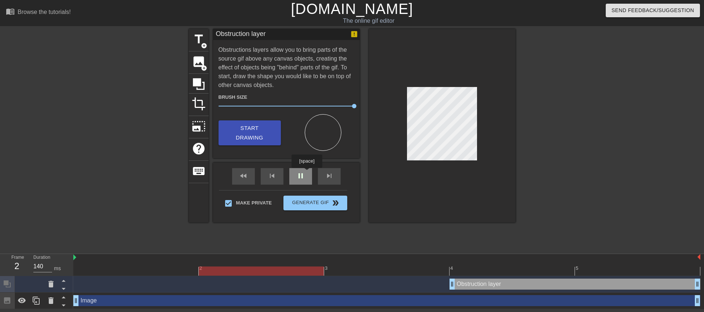
click at [303, 173] on span "pause" at bounding box center [300, 175] width 9 height 9
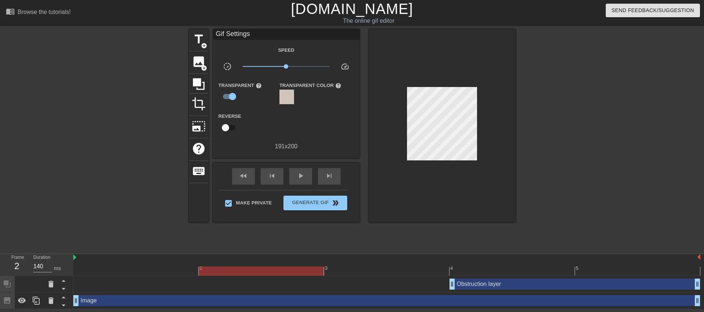
click at [254, 269] on div at bounding box center [386, 270] width 627 height 9
click at [197, 77] on icon at bounding box center [199, 84] width 14 height 14
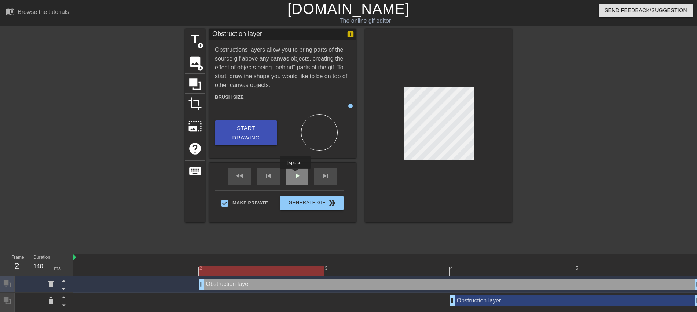
click at [295, 175] on span "play_arrow" at bounding box center [297, 175] width 9 height 9
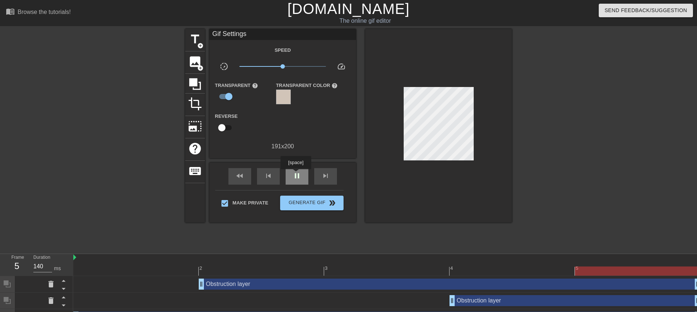
click at [296, 174] on span "pause" at bounding box center [297, 175] width 9 height 9
click at [361, 271] on div at bounding box center [386, 270] width 627 height 9
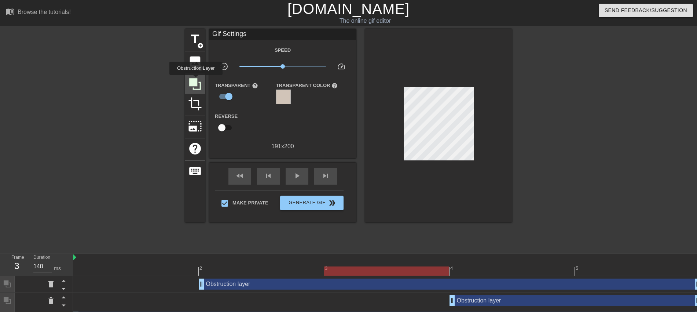
click at [196, 80] on icon at bounding box center [195, 84] width 12 height 12
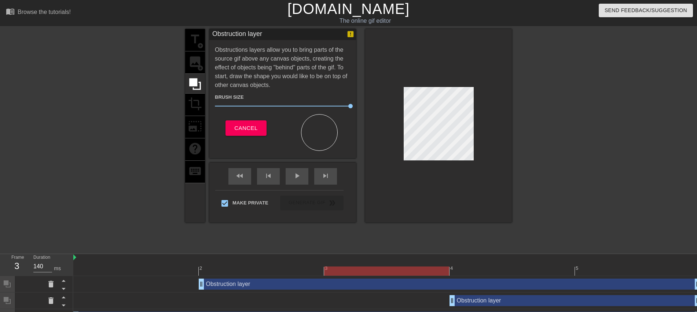
click at [427, 59] on div at bounding box center [438, 125] width 147 height 193
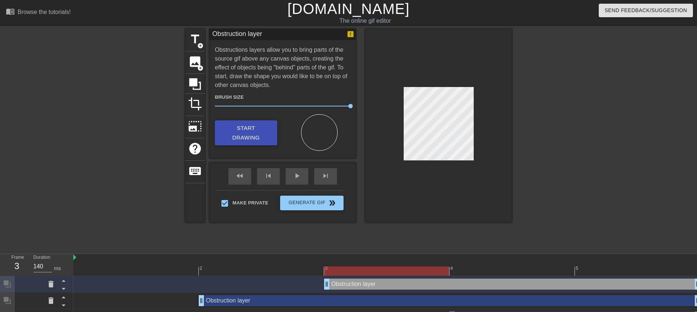
click at [477, 269] on div at bounding box center [386, 270] width 627 height 9
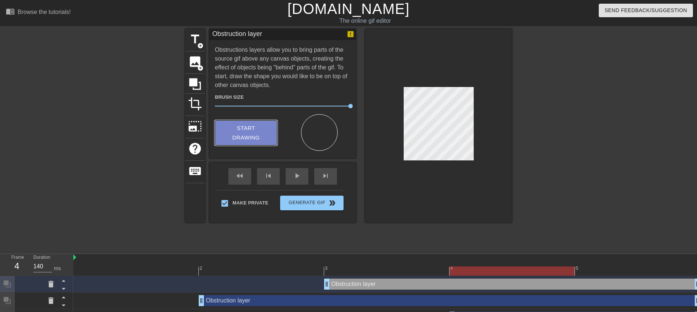
click at [256, 129] on span "Start Drawing" at bounding box center [246, 132] width 45 height 19
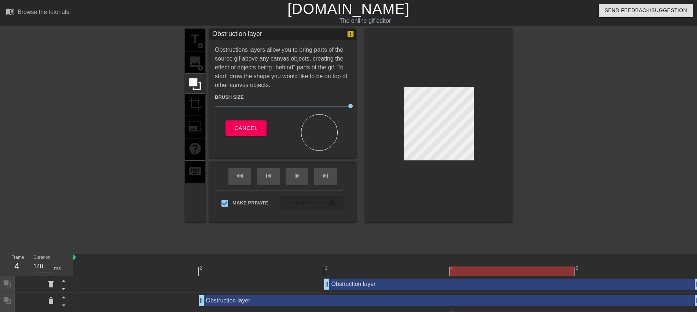
drag, startPoint x: 403, startPoint y: 112, endPoint x: 597, endPoint y: 198, distance: 211.7
click at [373, 163] on div at bounding box center [438, 125] width 147 height 193
click at [608, 267] on div at bounding box center [386, 270] width 627 height 9
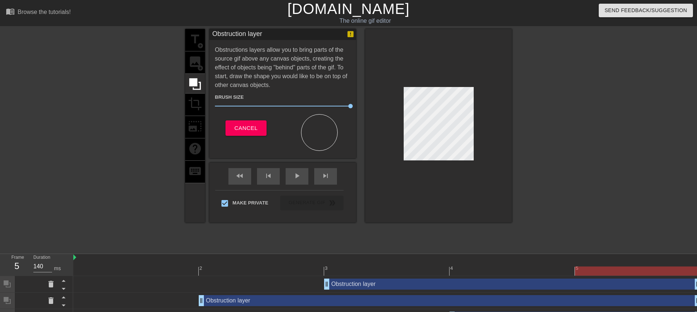
click at [396, 128] on div at bounding box center [438, 125] width 147 height 193
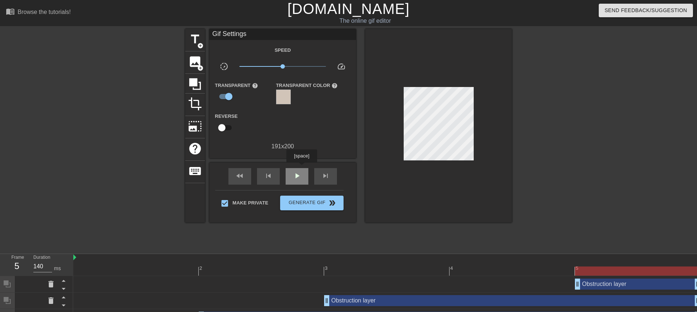
click at [302, 168] on div "play_arrow" at bounding box center [297, 176] width 23 height 17
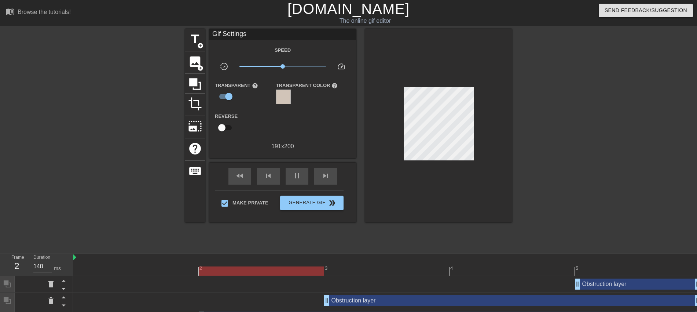
click at [105, 271] on div at bounding box center [386, 270] width 627 height 9
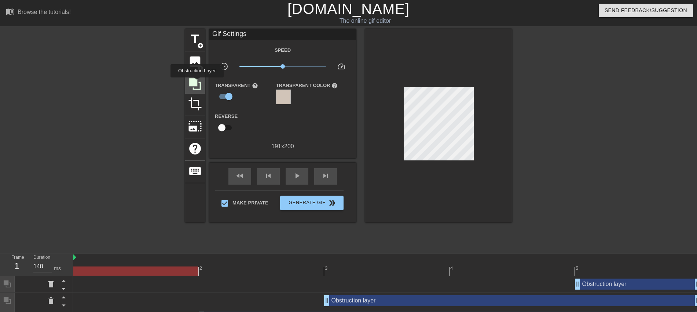
click at [197, 83] on icon at bounding box center [195, 84] width 12 height 12
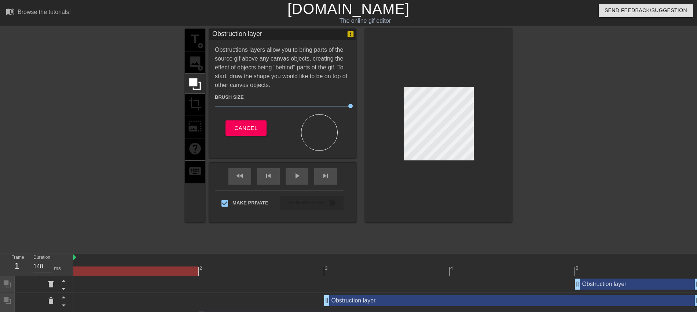
click at [397, 63] on div at bounding box center [438, 125] width 147 height 193
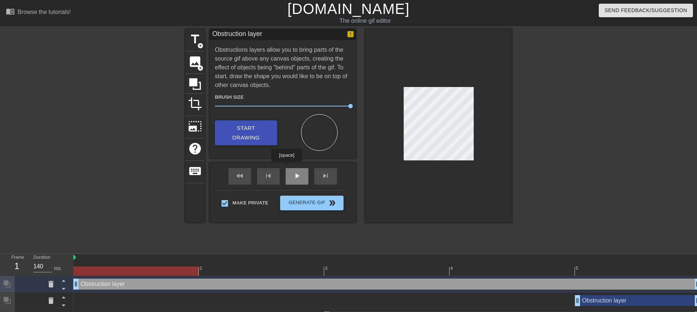
click at [291, 175] on div "play_arrow" at bounding box center [297, 176] width 23 height 17
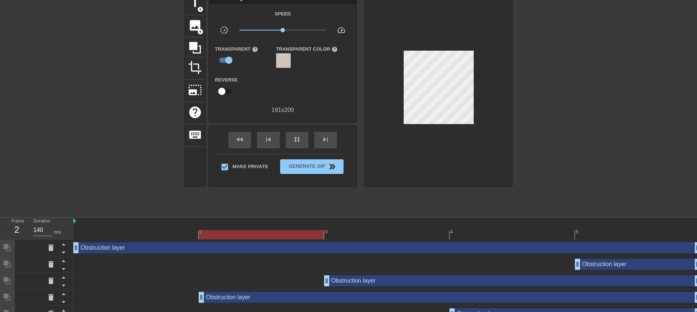
scroll to position [65, 0]
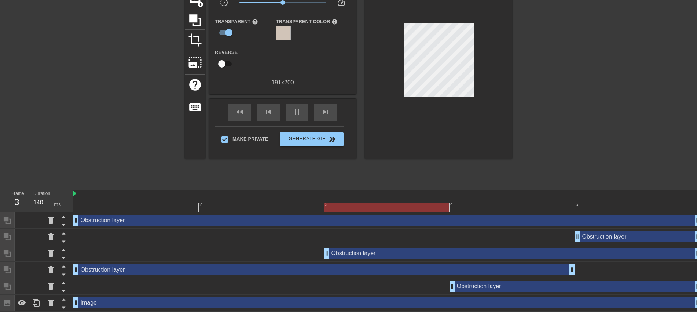
drag, startPoint x: 229, startPoint y: 268, endPoint x: 130, endPoint y: 266, distance: 99.4
click at [123, 268] on div "Obstruction layer drag_handle drag_handle" at bounding box center [324, 269] width 502 height 11
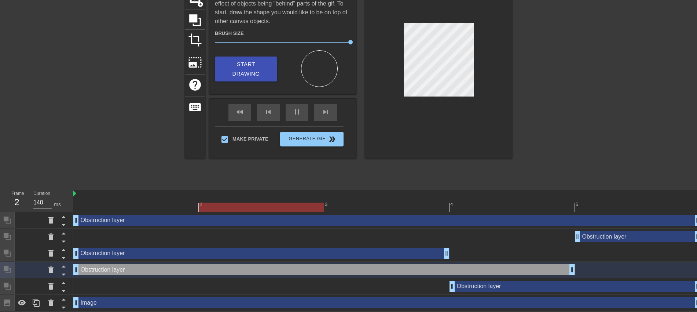
drag, startPoint x: 355, startPoint y: 255, endPoint x: 118, endPoint y: 255, distance: 237.0
click at [118, 255] on div "Obstruction layer drag_handle drag_handle" at bounding box center [261, 253] width 376 height 11
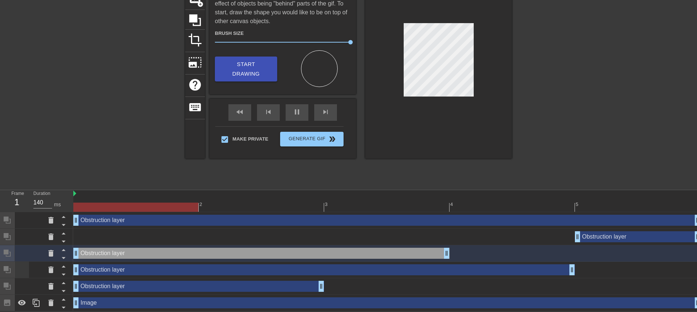
drag, startPoint x: 474, startPoint y: 291, endPoint x: 28, endPoint y: 270, distance: 447.0
click at [28, 270] on div "Frame 1 Duration 140 ms 2 3 4 5 Obstruction layer drag_handle drag_handle Obstr…" at bounding box center [348, 250] width 697 height 121
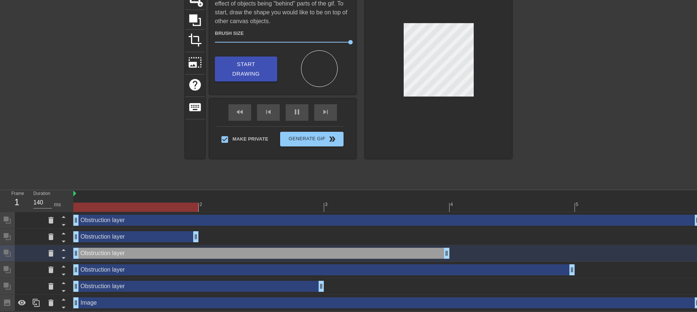
drag, startPoint x: 317, startPoint y: 238, endPoint x: 94, endPoint y: 240, distance: 223.4
click at [94, 240] on div "Obstruction layer drag_handle drag_handle" at bounding box center [135, 236] width 125 height 11
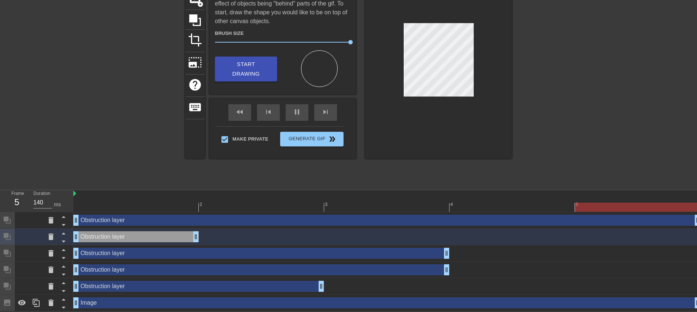
drag, startPoint x: 573, startPoint y: 267, endPoint x: 450, endPoint y: 268, distance: 123.3
click at [450, 268] on div "Obstruction layer drag_handle drag_handle" at bounding box center [386, 269] width 627 height 11
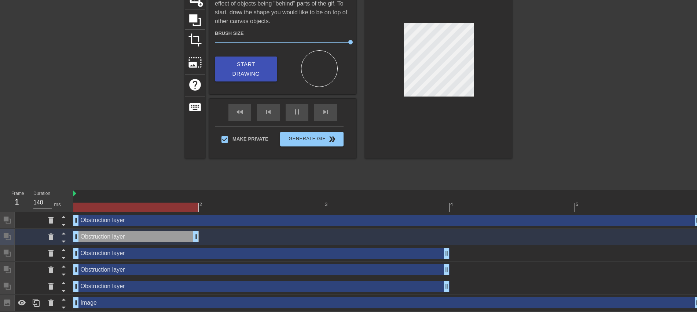
drag, startPoint x: 324, startPoint y: 286, endPoint x: 436, endPoint y: 281, distance: 112.0
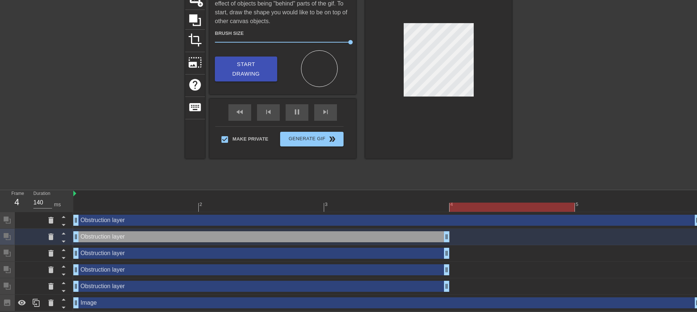
drag, startPoint x: 196, startPoint y: 236, endPoint x: 430, endPoint y: 236, distance: 233.7
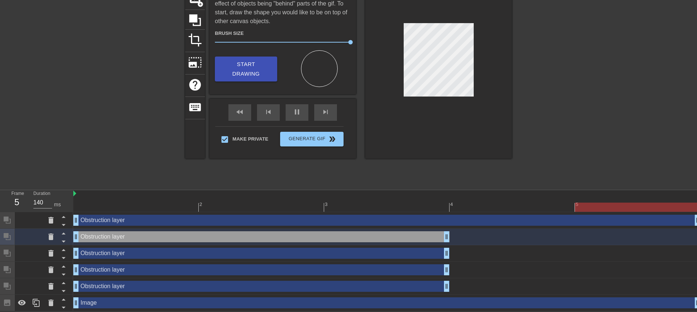
click at [554, 218] on div "Obstruction layer drag_handle drag_handle" at bounding box center [386, 220] width 627 height 11
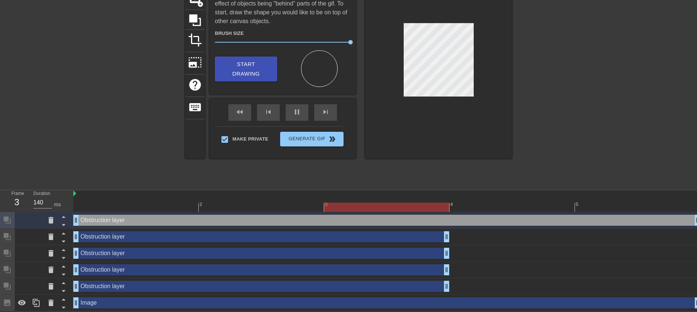
drag, startPoint x: 696, startPoint y: 221, endPoint x: 704, endPoint y: 224, distance: 8.1
click at [697, 224] on html "menu_book Browse the tutorials! [DOMAIN_NAME] The online gif editor Send Feedba…" at bounding box center [348, 123] width 697 height 375
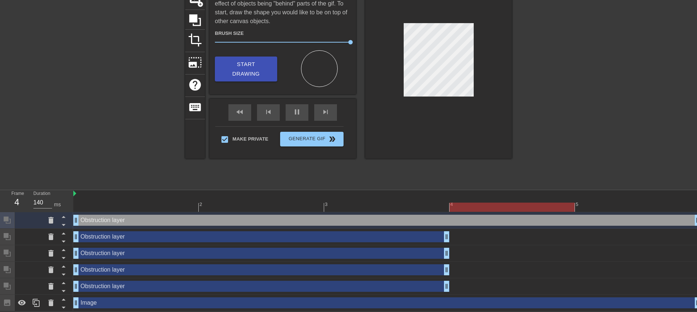
scroll to position [65, 7]
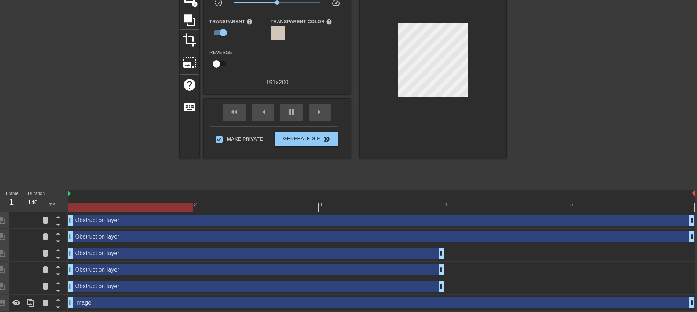
drag, startPoint x: 439, startPoint y: 236, endPoint x: 507, endPoint y: 236, distance: 68.6
click at [692, 228] on html "menu_book Browse the tutorials! [DOMAIN_NAME] The online gif editor Send Feedba…" at bounding box center [342, 123] width 697 height 375
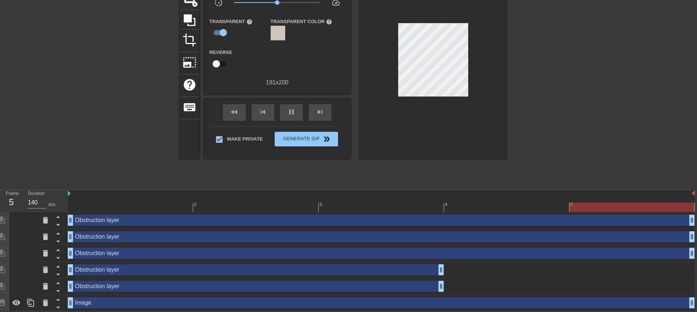
drag, startPoint x: 461, startPoint y: 252, endPoint x: 704, endPoint y: 237, distance: 243.3
click at [692, 237] on html "menu_book Browse the tutorials! [DOMAIN_NAME] The online gif editor Send Feedba…" at bounding box center [342, 123] width 697 height 375
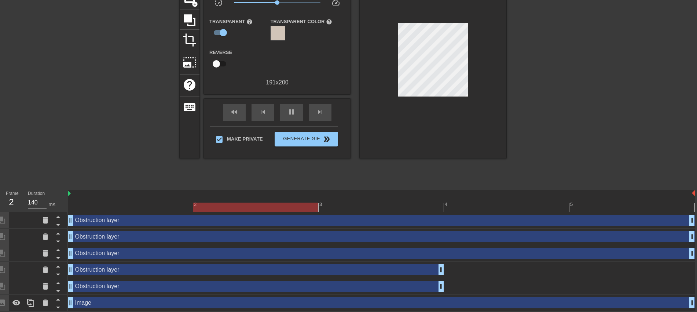
drag, startPoint x: 440, startPoint y: 267, endPoint x: 704, endPoint y: 263, distance: 264.2
click at [692, 263] on html "menu_book Browse the tutorials! [DOMAIN_NAME] The online gif editor Send Feedba…" at bounding box center [342, 123] width 697 height 375
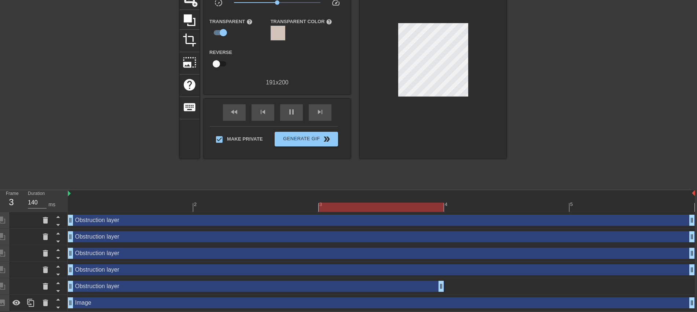
drag, startPoint x: 440, startPoint y: 287, endPoint x: 704, endPoint y: 266, distance: 264.9
click at [692, 267] on html "menu_book Browse the tutorials! [DOMAIN_NAME] The online gif editor Send Feedba…" at bounding box center [342, 123] width 697 height 375
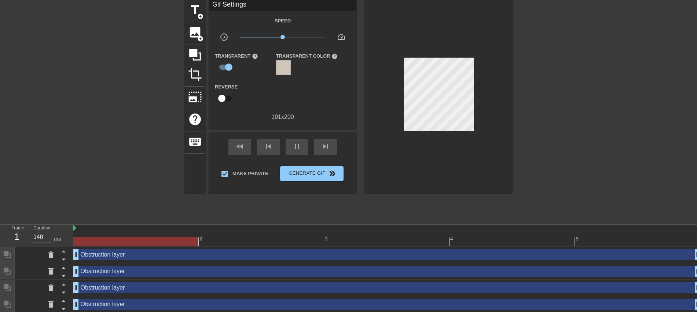
scroll to position [65, 0]
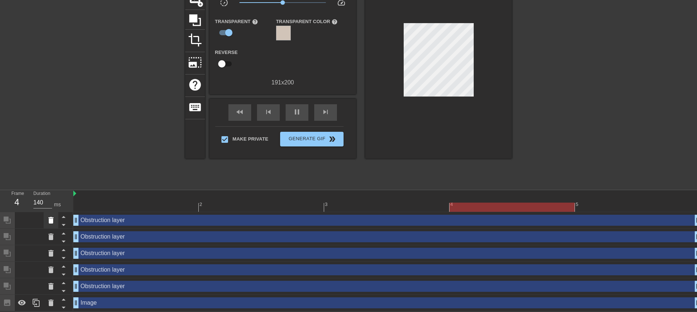
click at [50, 223] on icon at bounding box center [51, 220] width 9 height 9
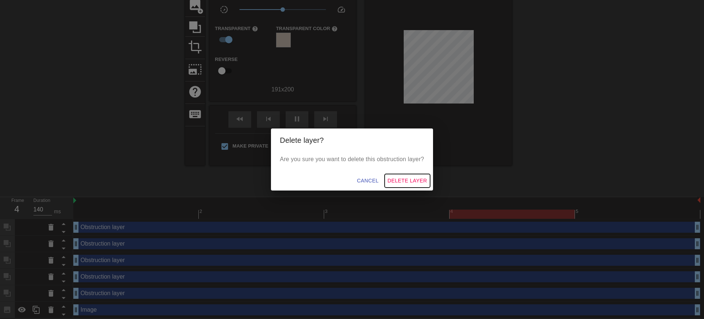
drag, startPoint x: 416, startPoint y: 176, endPoint x: 410, endPoint y: 180, distance: 6.7
click at [414, 178] on span "Delete Layer" at bounding box center [408, 180] width 40 height 9
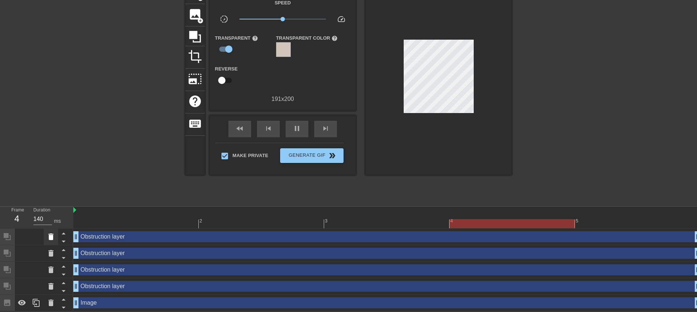
click at [44, 238] on div at bounding box center [51, 237] width 15 height 16
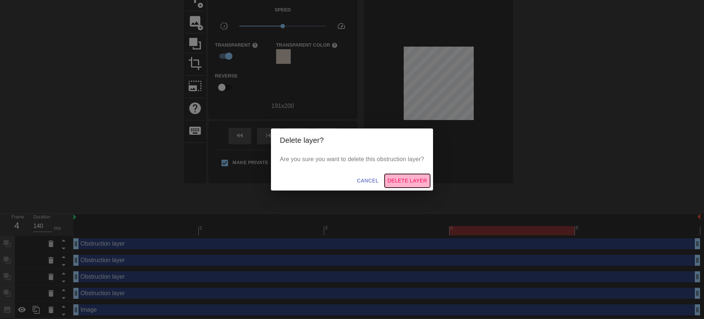
click at [414, 183] on span "Delete Layer" at bounding box center [408, 180] width 40 height 9
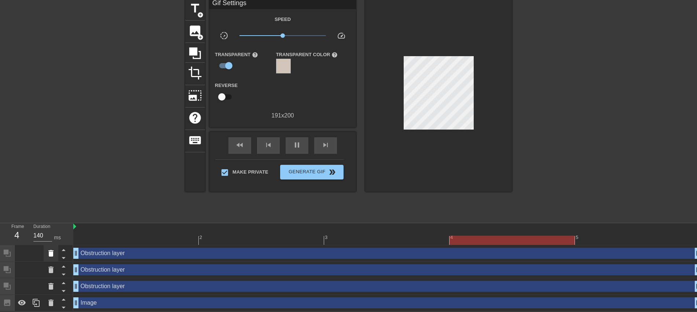
click at [51, 256] on icon at bounding box center [50, 253] width 5 height 7
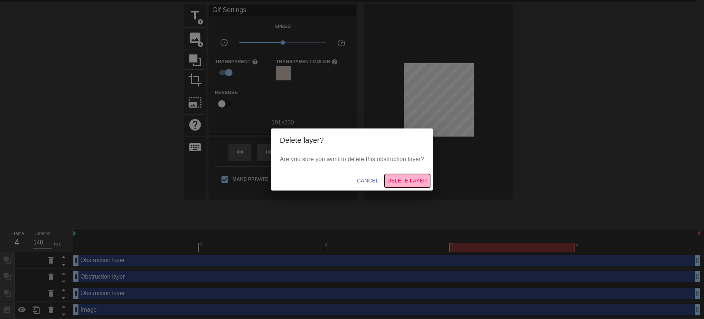
click at [408, 174] on button "Delete Layer" at bounding box center [407, 181] width 45 height 14
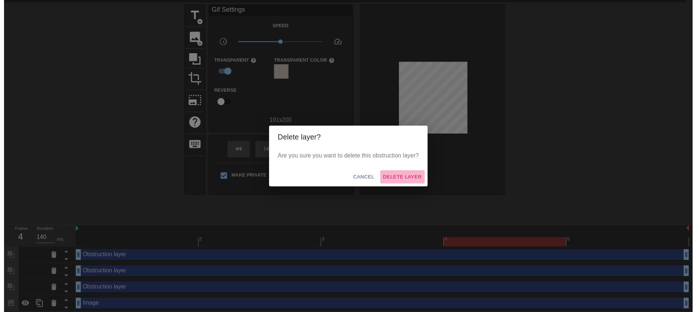
scroll to position [15, 0]
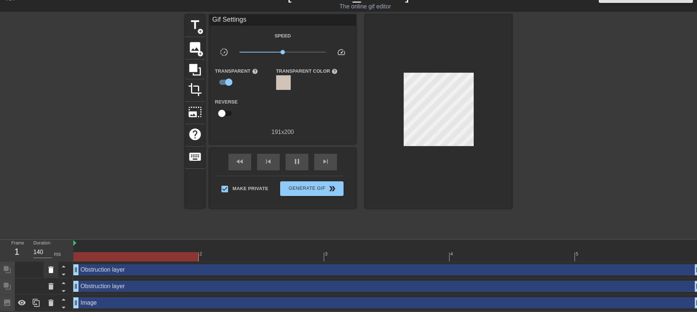
click at [51, 270] on icon at bounding box center [50, 269] width 5 height 7
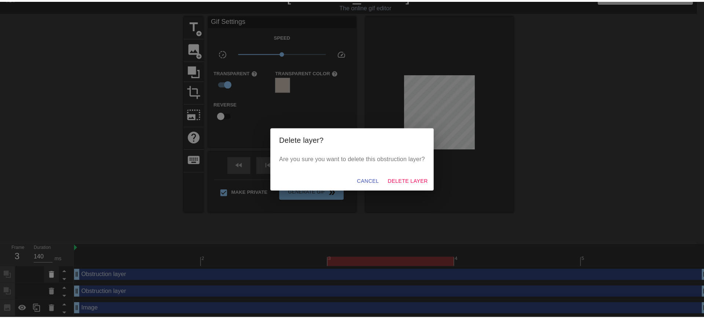
scroll to position [8, 0]
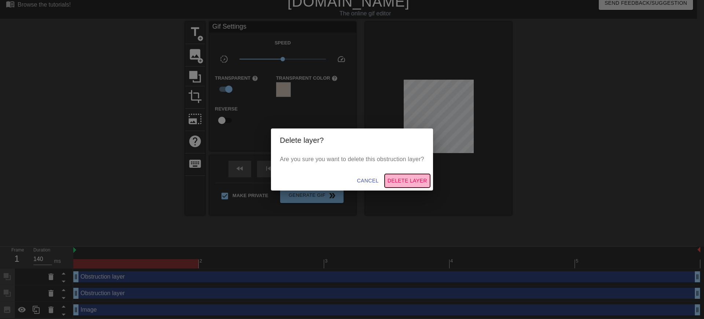
click at [406, 178] on span "Delete Layer" at bounding box center [408, 180] width 40 height 9
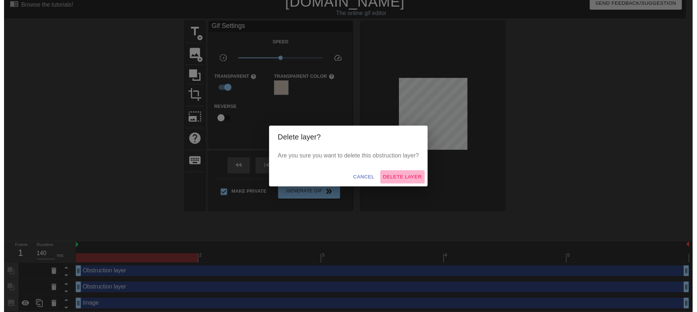
scroll to position [0, 0]
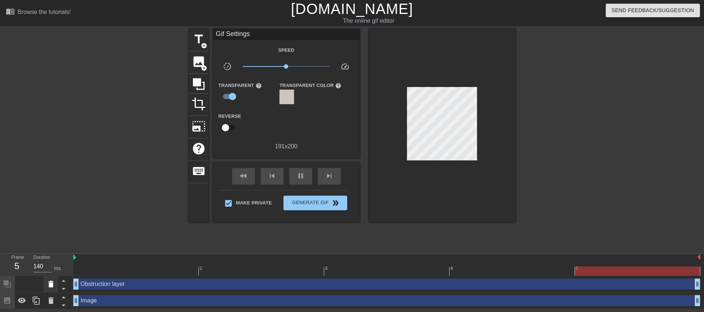
click at [49, 282] on icon at bounding box center [50, 284] width 5 height 7
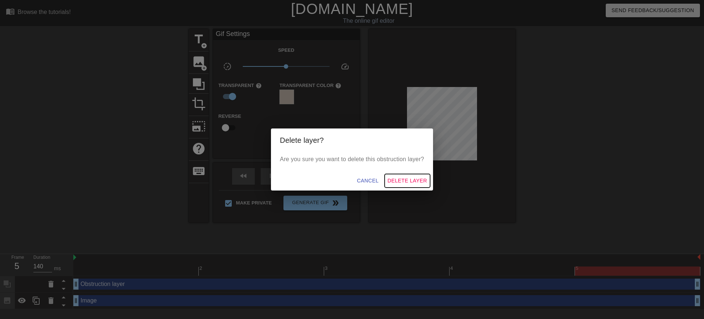
click at [414, 176] on span "Delete Layer" at bounding box center [408, 180] width 40 height 9
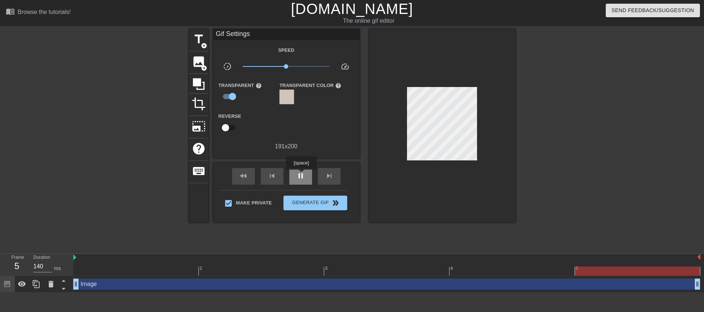
click at [301, 175] on span "pause" at bounding box center [300, 175] width 9 height 9
drag, startPoint x: 704, startPoint y: 3, endPoint x: 299, endPoint y: 166, distance: 436.6
click at [299, 166] on div "fast_rewind skip_previous play_arrow skip_next" at bounding box center [287, 177] width 120 height 28
click at [287, 181] on div "fast_rewind skip_previous play_arrow skip_next" at bounding box center [287, 177] width 120 height 28
click at [296, 177] on span "play_arrow" at bounding box center [300, 175] width 9 height 9
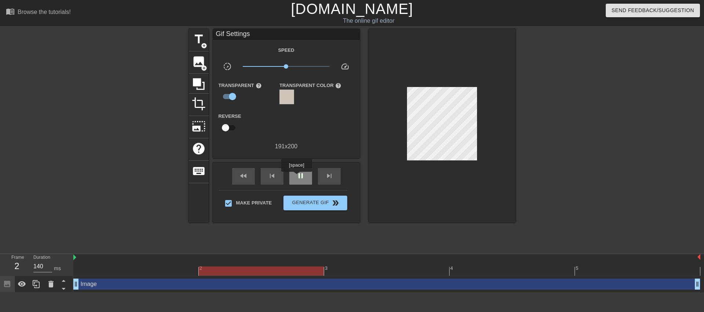
click at [296, 177] on span "pause" at bounding box center [300, 175] width 9 height 9
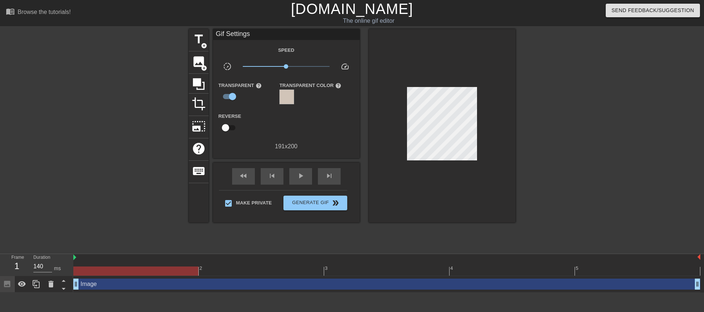
click at [135, 270] on div at bounding box center [386, 270] width 627 height 9
click at [194, 88] on icon at bounding box center [199, 84] width 14 height 14
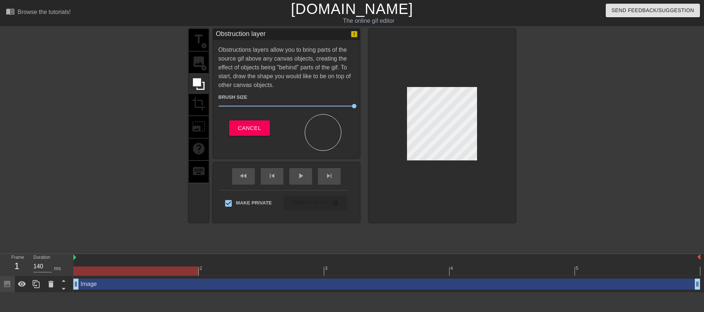
click at [396, 171] on div at bounding box center [442, 125] width 147 height 193
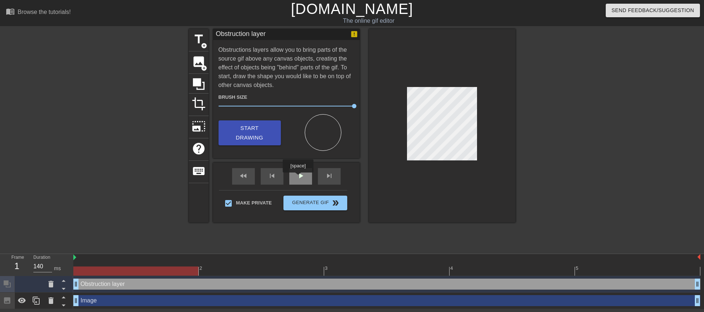
click at [298, 178] on span "play_arrow" at bounding box center [300, 175] width 9 height 9
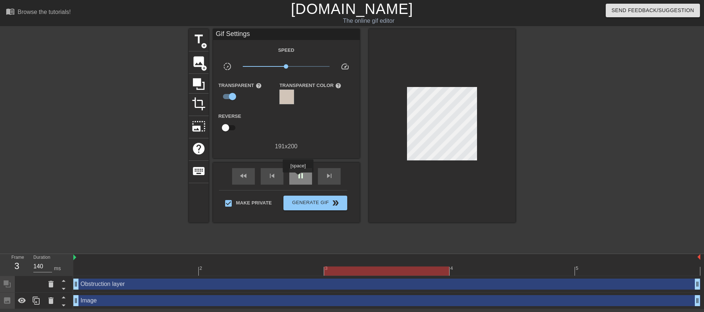
click at [298, 178] on span "pause" at bounding box center [300, 175] width 9 height 9
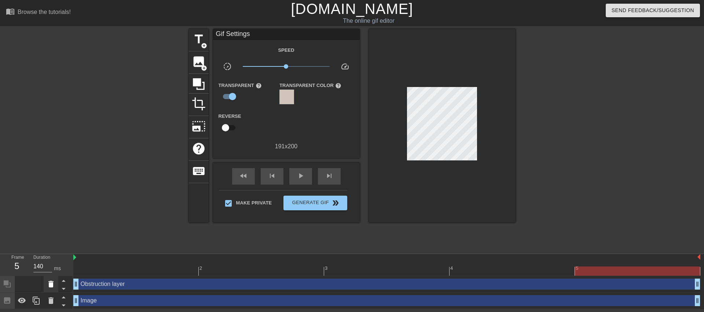
click at [50, 281] on icon at bounding box center [50, 284] width 5 height 7
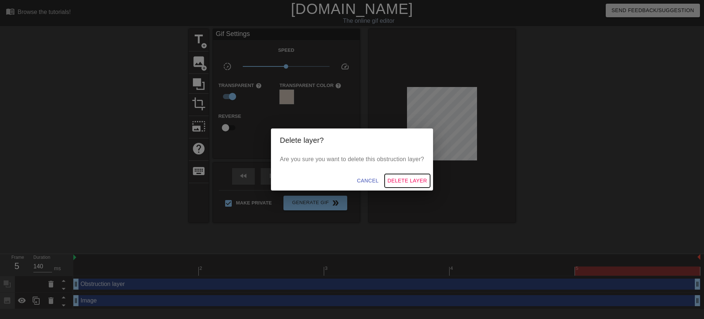
click at [393, 182] on span "Delete Layer" at bounding box center [408, 180] width 40 height 9
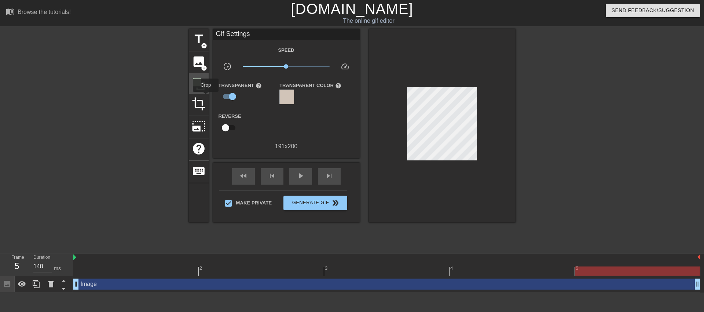
click at [200, 80] on icon at bounding box center [199, 84] width 12 height 12
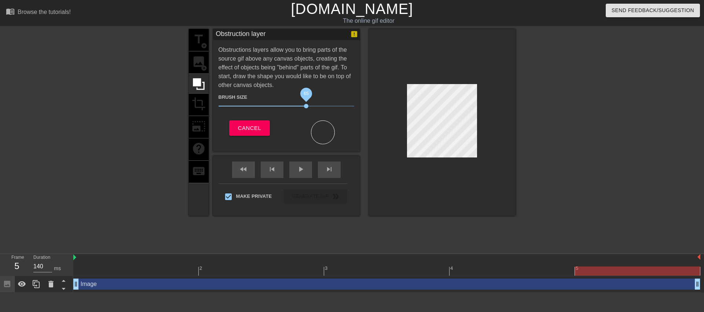
drag, startPoint x: 353, startPoint y: 105, endPoint x: 296, endPoint y: 107, distance: 56.6
click at [304, 107] on span "65" at bounding box center [306, 106] width 4 height 4
click at [473, 71] on div at bounding box center [442, 122] width 147 height 186
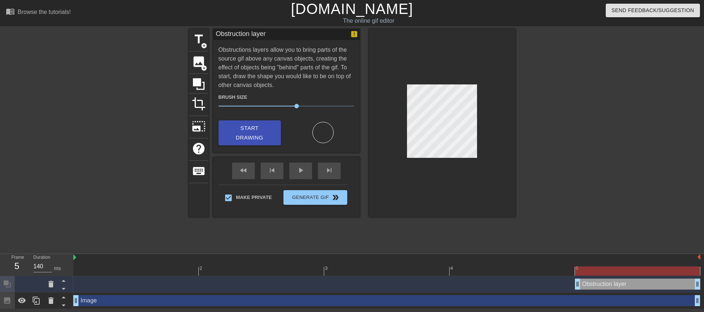
click at [168, 263] on div at bounding box center [135, 265] width 125 height 9
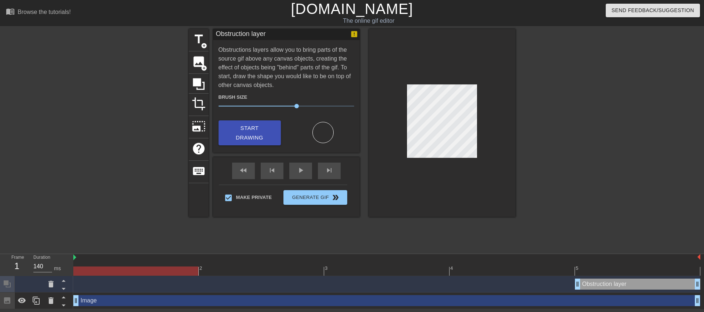
click at [230, 262] on div "2" at bounding box center [261, 265] width 125 height 9
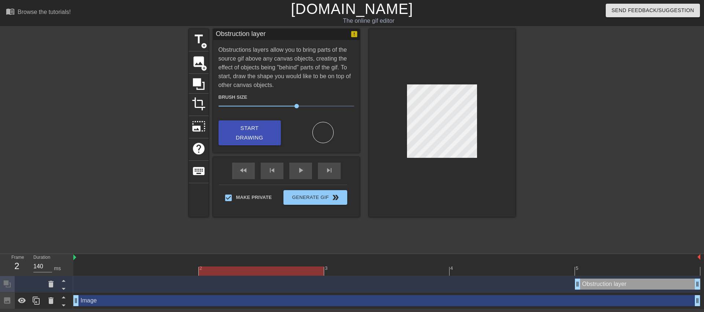
click at [123, 266] on div at bounding box center [135, 265] width 125 height 9
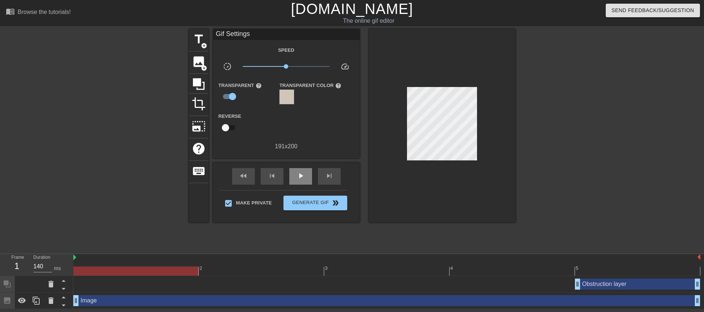
click at [291, 163] on div "fast_rewind skip_previous play_arrow skip_next" at bounding box center [287, 177] width 120 height 28
click at [297, 174] on span "play_arrow" at bounding box center [300, 175] width 9 height 9
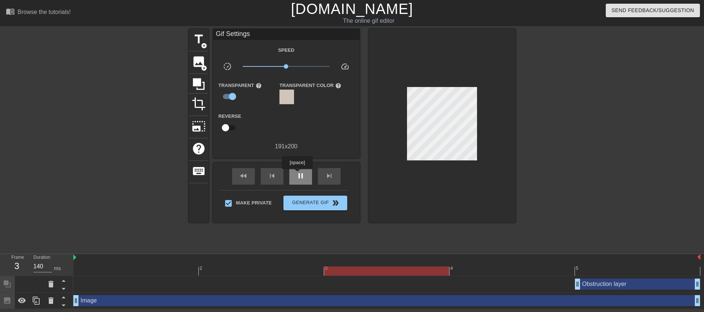
click at [297, 174] on span "pause" at bounding box center [300, 175] width 9 height 9
click at [49, 283] on icon at bounding box center [50, 284] width 5 height 7
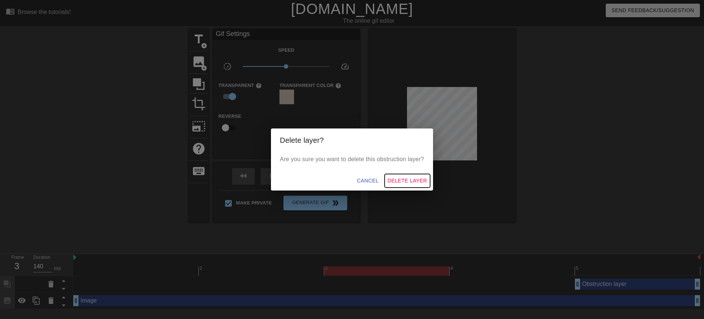
click at [394, 174] on button "Delete Layer" at bounding box center [407, 181] width 45 height 14
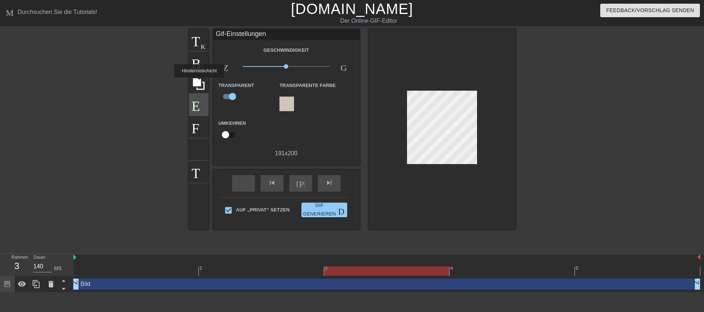
click at [197, 95] on div "Ernte" at bounding box center [199, 105] width 20 height 22
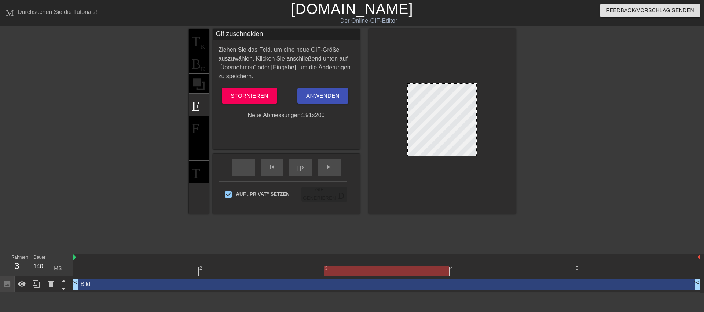
click at [207, 78] on div "Titel Kreis hinzufügen Bild Kreis hinzufügen Ernte Fotogröße_groß auswählen hel…" at bounding box center [199, 121] width 20 height 185
click at [247, 94] on font "Stornieren" at bounding box center [249, 95] width 37 height 6
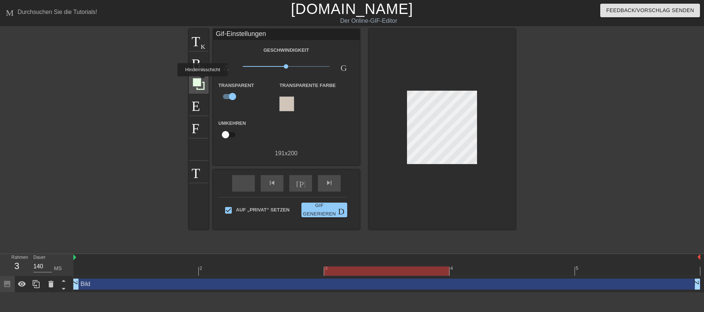
click at [204, 81] on icon at bounding box center [199, 84] width 12 height 12
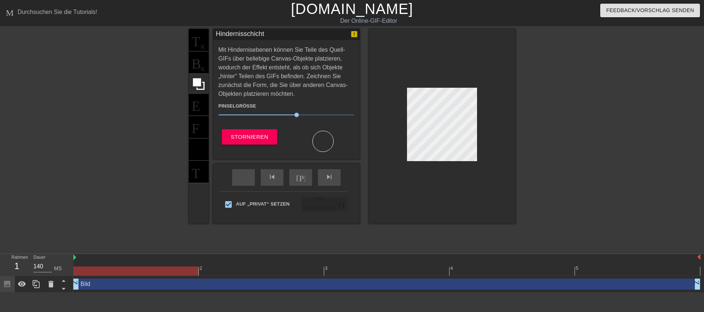
click at [90, 270] on div at bounding box center [386, 270] width 627 height 9
click at [267, 132] on font "Stornieren" at bounding box center [249, 137] width 37 height 10
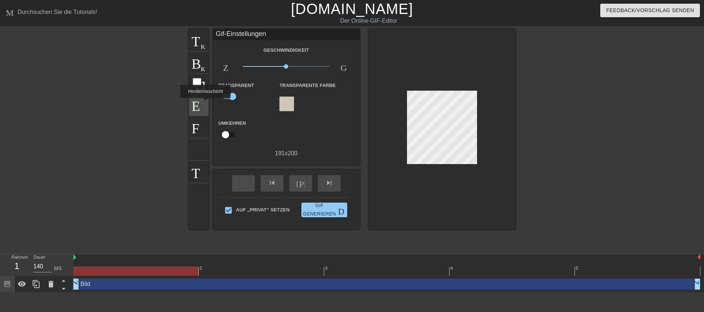
click at [193, 103] on font "Ernte" at bounding box center [224, 104] width 64 height 14
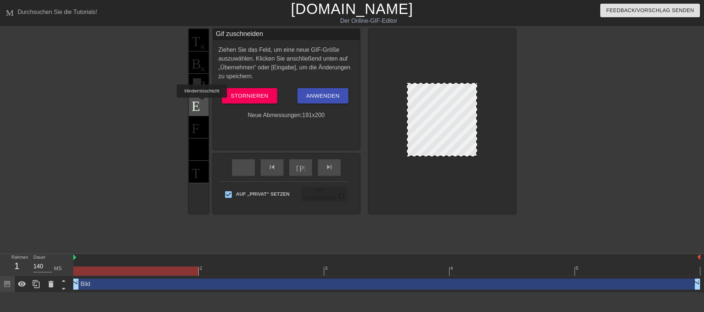
click at [202, 103] on font "Ernte" at bounding box center [224, 104] width 64 height 14
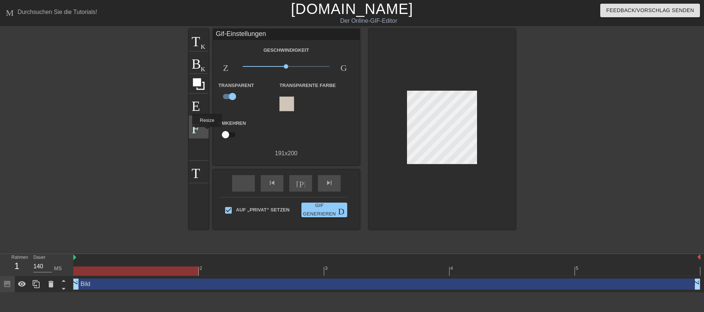
click at [207, 134] on div "Fotogröße_groß auswählen" at bounding box center [199, 127] width 20 height 22
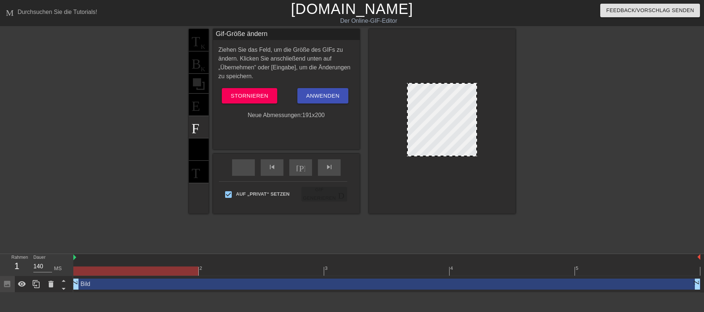
click at [212, 137] on div "Titel Kreis hinzufügen Bild Kreis hinzufügen Ernte Fotogröße_groß auswählen hel…" at bounding box center [352, 121] width 327 height 185
click at [204, 137] on div "Titel Kreis hinzufügen Bild Kreis hinzufügen Ernte Fotogröße_groß auswählen hel…" at bounding box center [199, 121] width 20 height 185
click at [203, 78] on div "Titel Kreis hinzufügen Bild Kreis hinzufügen Ernte Fotogröße_groß auswählen hel…" at bounding box center [199, 121] width 20 height 185
click at [262, 97] on font "Stornieren" at bounding box center [249, 95] width 37 height 6
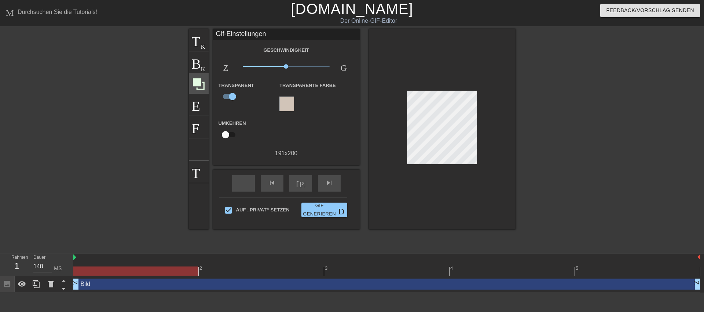
click at [201, 78] on icon at bounding box center [199, 84] width 12 height 12
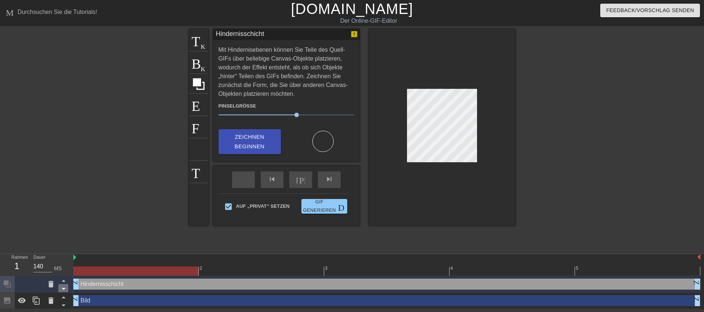
click at [65, 289] on icon at bounding box center [63, 288] width 9 height 9
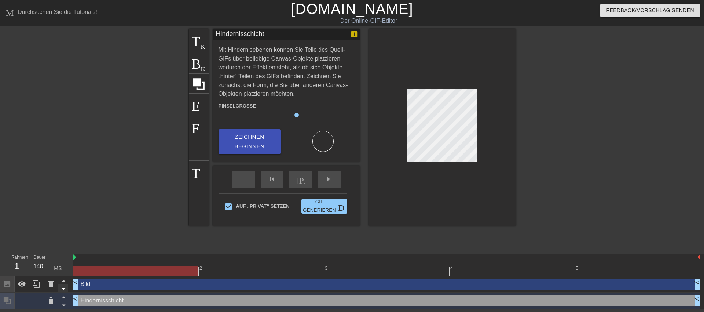
click at [65, 288] on icon at bounding box center [63, 288] width 9 height 9
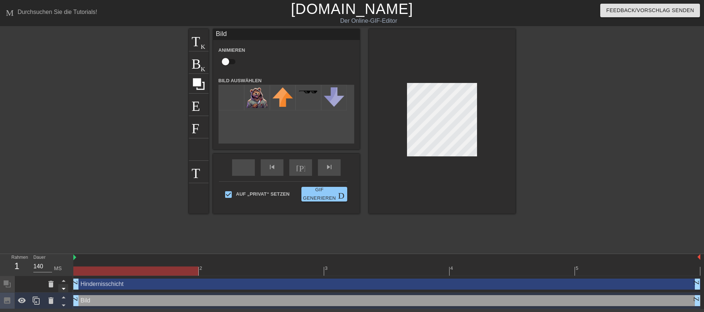
click at [65, 288] on icon at bounding box center [64, 289] width 4 height 2
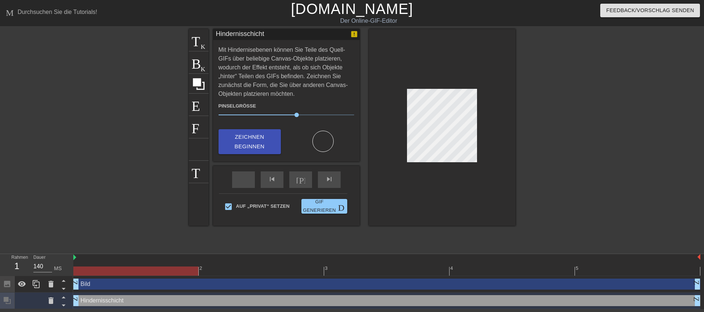
click at [65, 288] on icon at bounding box center [64, 289] width 4 height 2
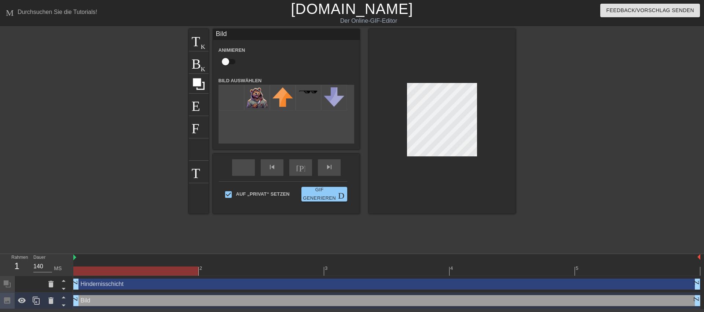
click at [65, 288] on icon at bounding box center [64, 289] width 4 height 2
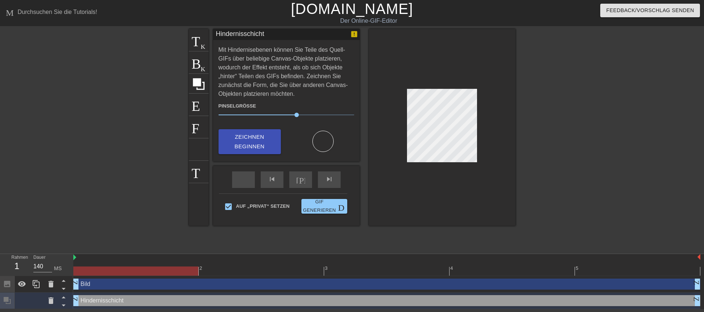
click at [65, 288] on icon at bounding box center [64, 289] width 4 height 2
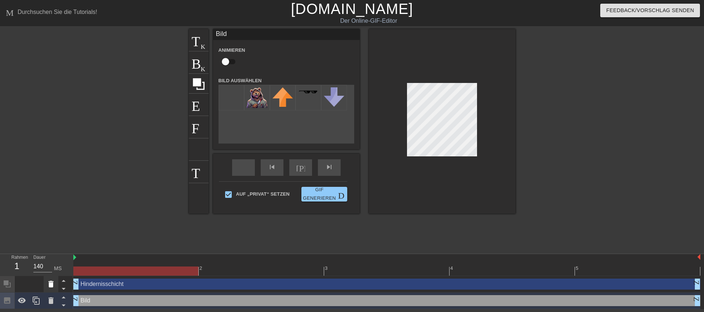
click at [51, 284] on icon at bounding box center [50, 284] width 5 height 7
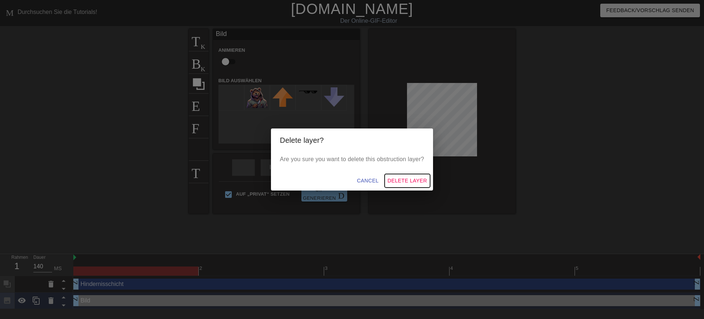
click at [412, 181] on span "Delete Layer" at bounding box center [408, 180] width 40 height 9
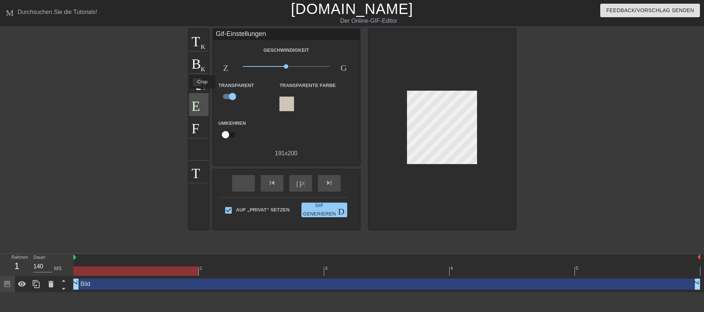
click at [201, 98] on font "Ernte" at bounding box center [224, 104] width 64 height 14
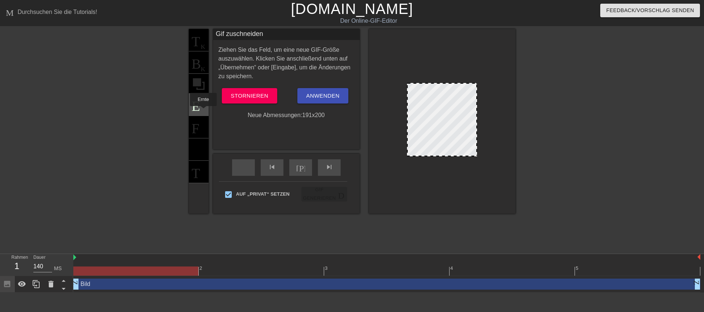
click at [203, 111] on div "Ernte" at bounding box center [199, 105] width 20 height 22
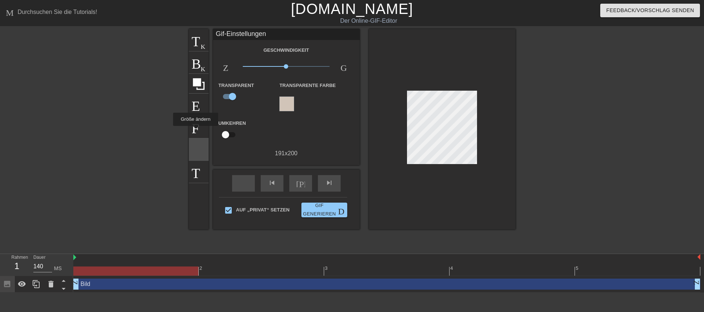
drag, startPoint x: 195, startPoint y: 131, endPoint x: 194, endPoint y: 151, distance: 19.9
click at [194, 151] on div "Titel Kreis hinzufügen Bild Kreis hinzufügen Ernte Fotogröße_groß auswählen hel…" at bounding box center [199, 129] width 20 height 200
click at [193, 138] on div "helfen" at bounding box center [199, 149] width 20 height 22
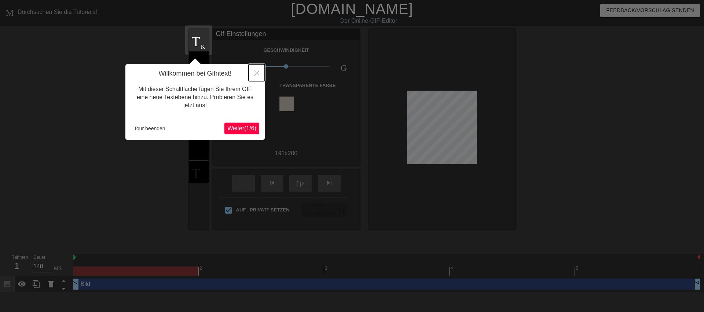
click at [262, 81] on button "Schließen" at bounding box center [257, 72] width 16 height 17
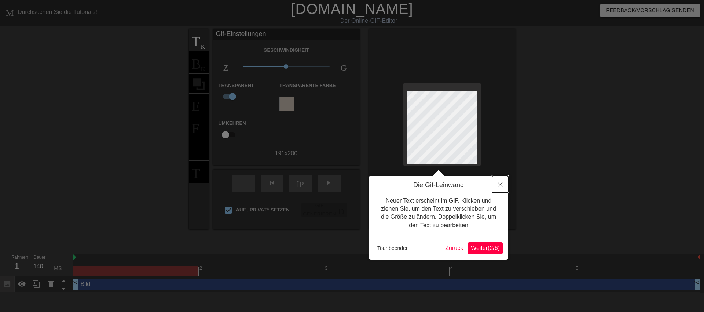
click at [501, 184] on icon "Schließen" at bounding box center [500, 184] width 5 height 5
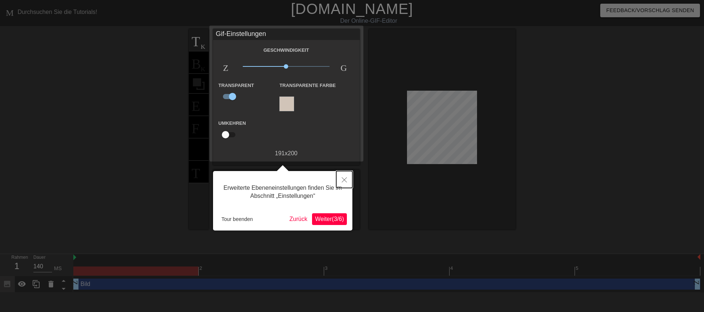
click at [346, 175] on button "Schließen" at bounding box center [344, 179] width 16 height 17
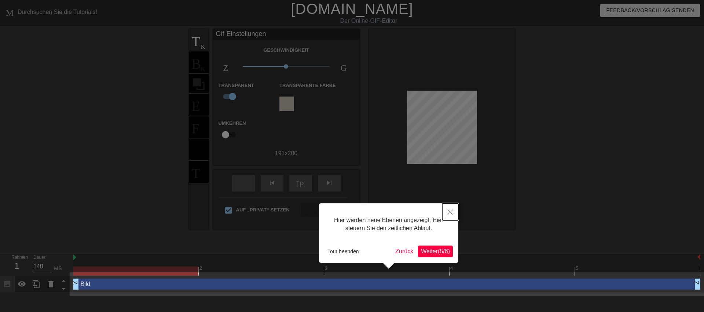
click at [447, 212] on button "Schließen" at bounding box center [450, 211] width 16 height 17
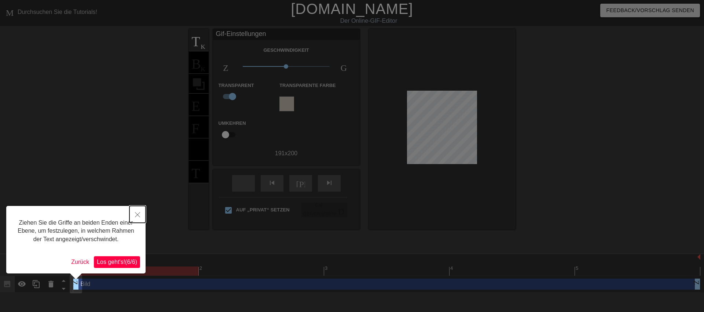
click at [136, 216] on icon "Schließen" at bounding box center [137, 214] width 5 height 5
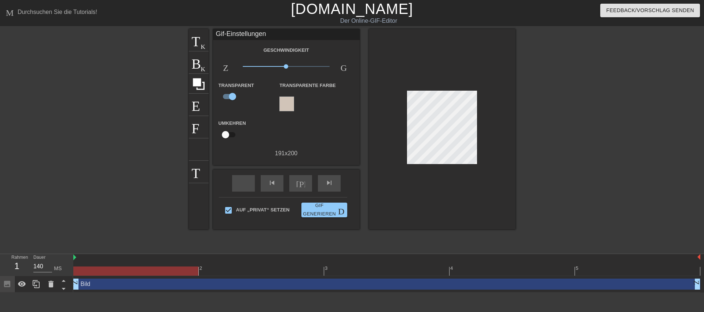
click at [144, 138] on div at bounding box center [125, 139] width 110 height 220
click at [190, 127] on div "Fotogröße_groß auswählen" at bounding box center [199, 127] width 20 height 22
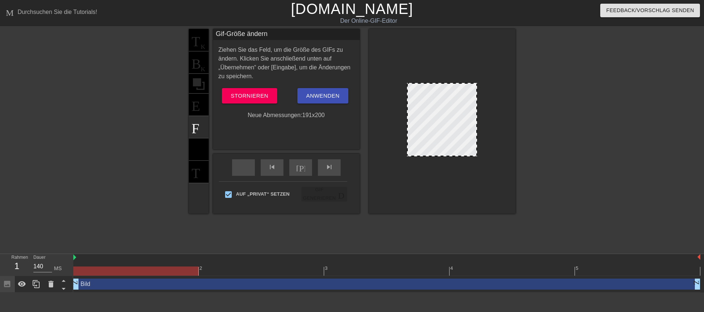
click at [199, 144] on div "Titel Kreis hinzufügen Bild Kreis hinzufügen Ernte Fotogröße_groß auswählen hel…" at bounding box center [199, 121] width 20 height 185
click at [146, 145] on div at bounding box center [125, 139] width 110 height 220
click at [192, 143] on div "Titel Kreis hinzufügen Bild Kreis hinzufügen Ernte Fotogröße_groß auswählen hel…" at bounding box center [199, 121] width 20 height 185
click at [196, 99] on div "Titel Kreis hinzufügen Bild Kreis hinzufügen Ernte Fotogröße_groß auswählen hel…" at bounding box center [199, 121] width 20 height 185
click at [156, 117] on div at bounding box center [125, 139] width 110 height 220
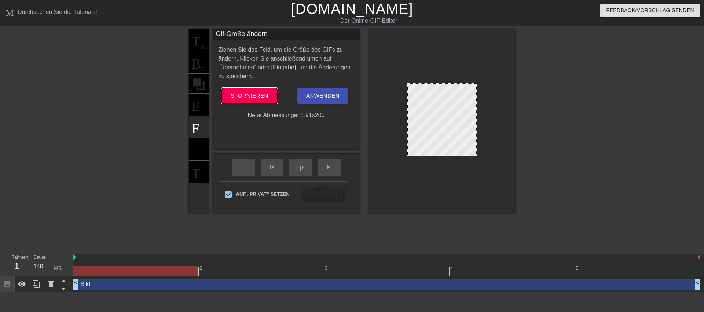
click at [272, 98] on button "Stornieren" at bounding box center [249, 95] width 55 height 15
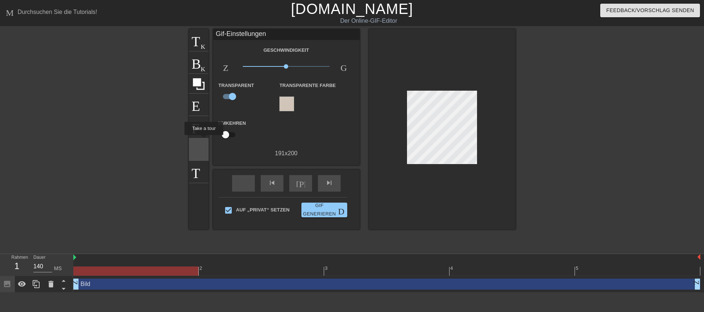
click at [200, 145] on font "helfen" at bounding box center [234, 149] width 84 height 14
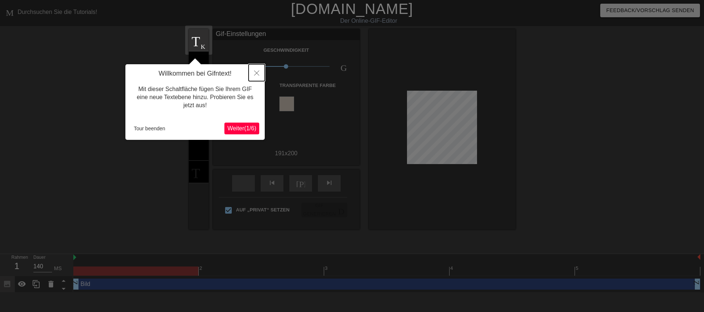
click at [257, 74] on icon "Schließen" at bounding box center [256, 72] width 5 height 5
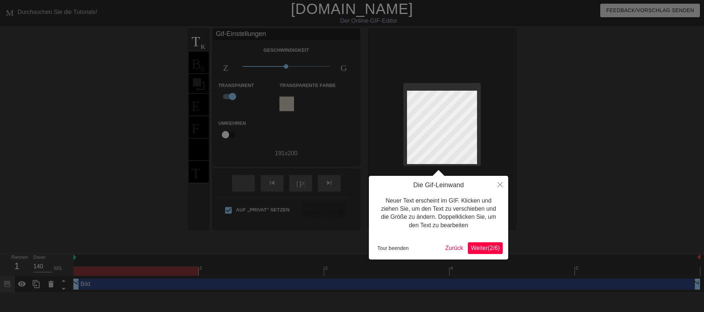
click at [138, 85] on div at bounding box center [352, 156] width 704 height 312
click at [500, 185] on icon "Schließen" at bounding box center [500, 184] width 5 height 5
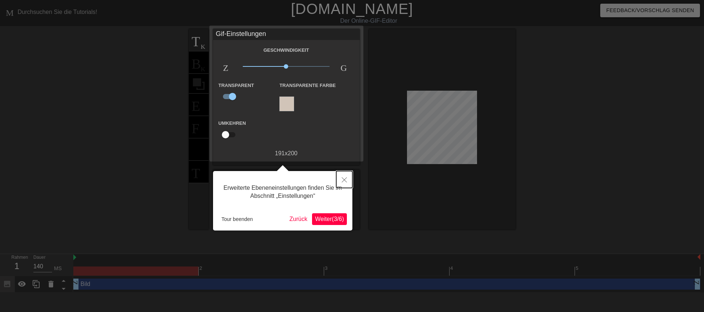
click at [345, 182] on icon "Schließen" at bounding box center [344, 179] width 5 height 5
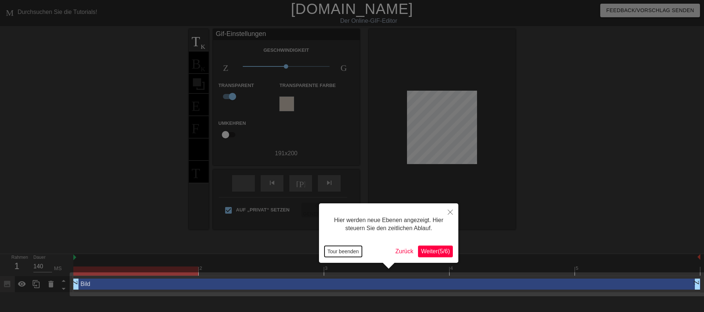
click at [346, 253] on font "Tour beenden" at bounding box center [344, 251] width 32 height 6
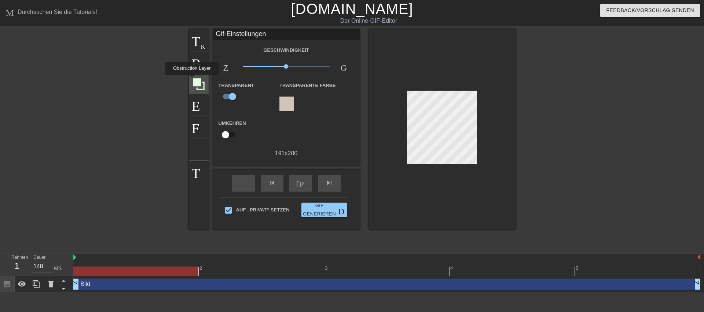
click at [205, 84] on icon at bounding box center [199, 84] width 14 height 14
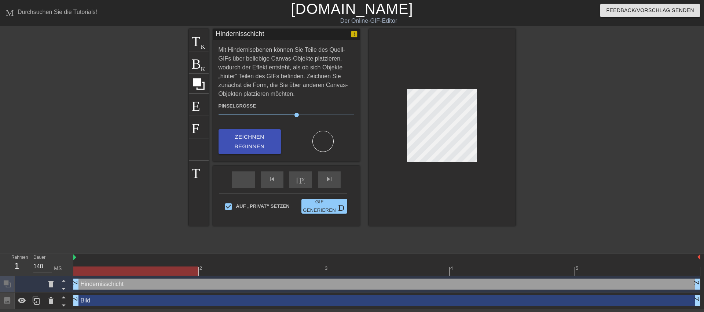
click at [129, 270] on div at bounding box center [135, 270] width 125 height 9
click at [208, 267] on div at bounding box center [386, 270] width 627 height 9
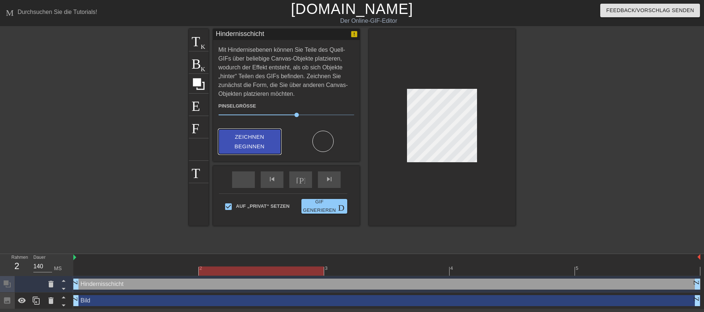
click at [225, 145] on button "Zeichnen beginnen" at bounding box center [250, 141] width 62 height 25
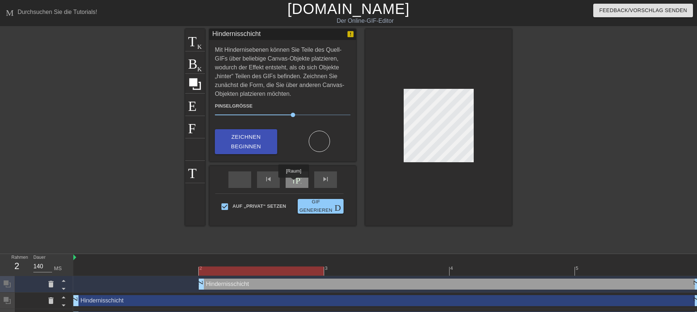
click at [294, 183] on div "[PERSON_NAME] abspielen" at bounding box center [297, 179] width 23 height 17
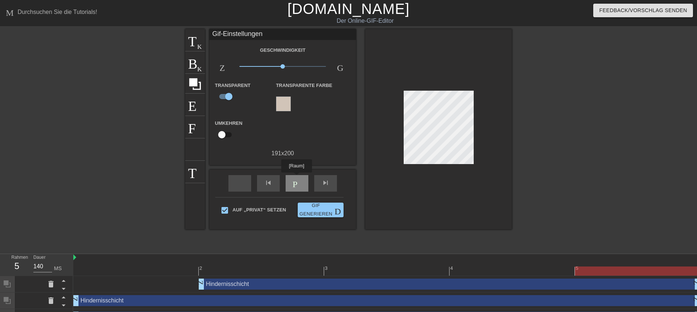
click at [296, 178] on font "Pause" at bounding box center [313, 182] width 40 height 9
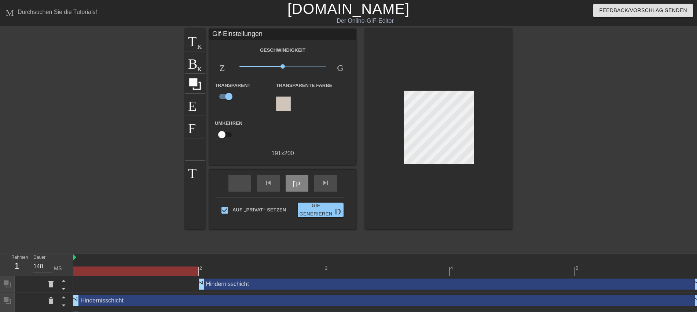
click at [336, 269] on div at bounding box center [386, 270] width 627 height 9
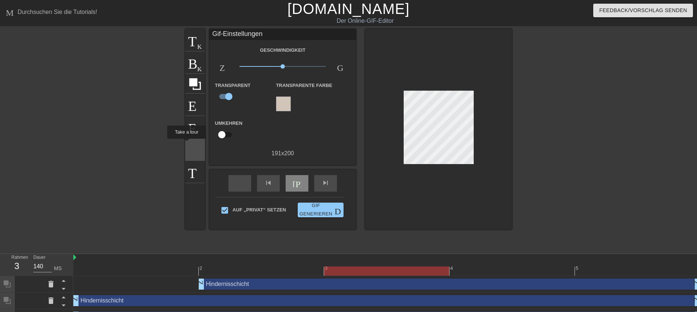
click at [186, 144] on div "helfen" at bounding box center [195, 149] width 20 height 22
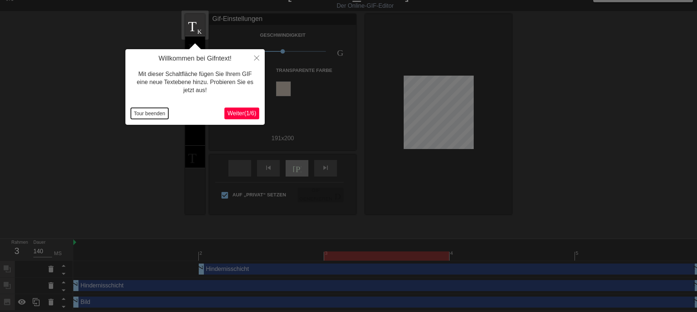
click at [142, 118] on button "Tour beenden" at bounding box center [149, 113] width 37 height 11
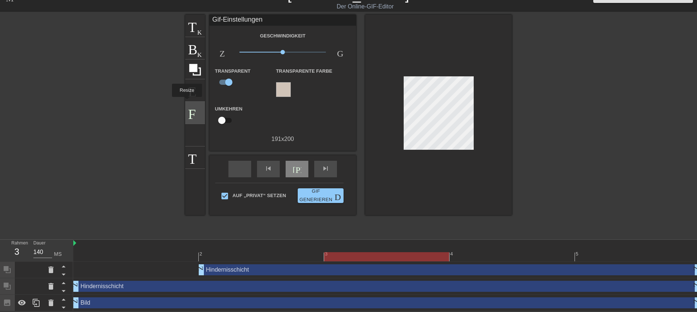
click at [188, 105] on font "Fotogröße_groß auswählen" at bounding box center [332, 112] width 289 height 14
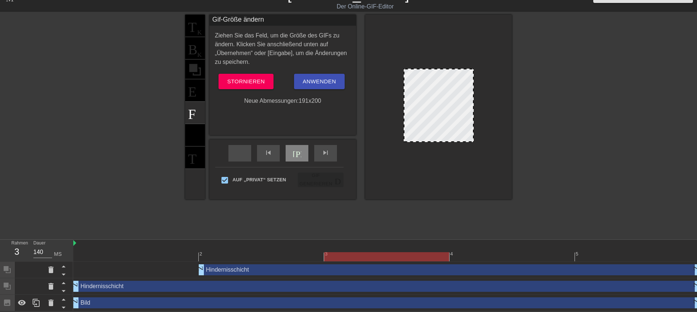
click at [160, 135] on div at bounding box center [121, 125] width 110 height 220
click at [246, 80] on font "Stornieren" at bounding box center [245, 81] width 37 height 6
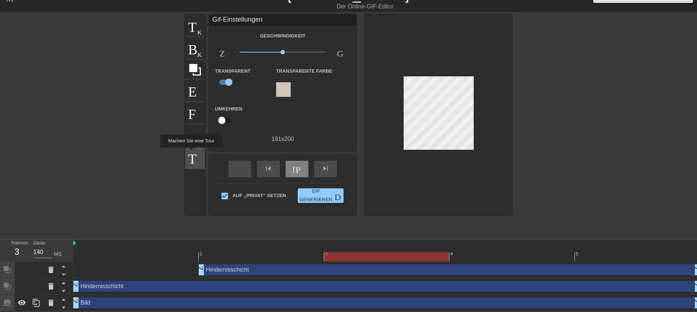
click at [191, 156] on font "Tastatur" at bounding box center [241, 157] width 106 height 14
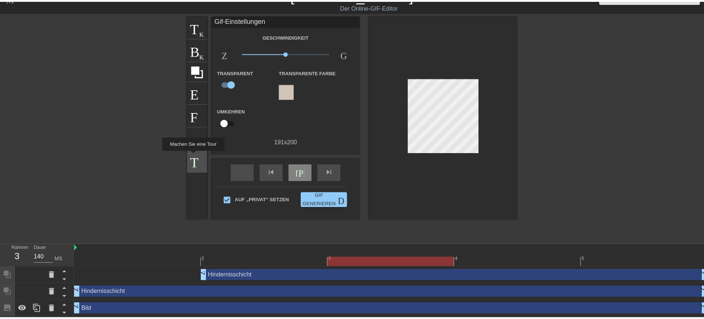
scroll to position [8, 0]
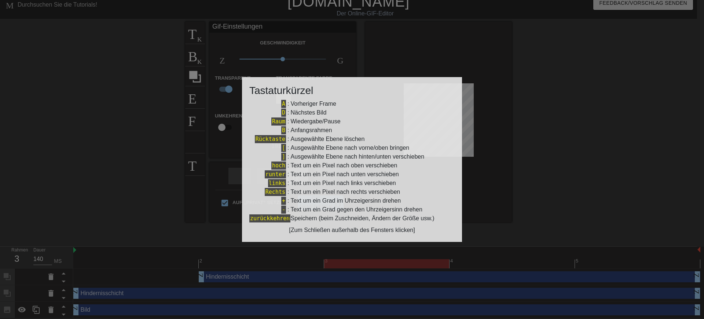
click at [510, 65] on div at bounding box center [352, 159] width 704 height 319
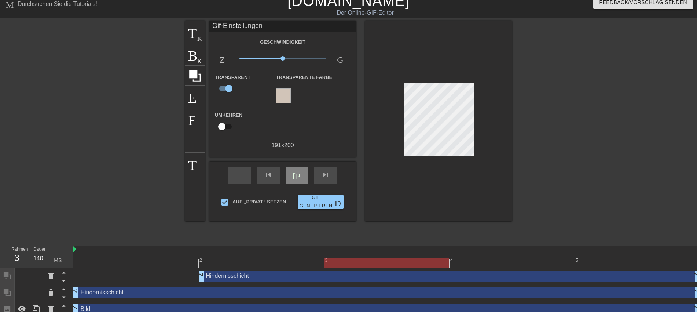
drag, startPoint x: 615, startPoint y: 63, endPoint x: 648, endPoint y: 4, distance: 68.7
click at [615, 64] on div at bounding box center [576, 131] width 110 height 220
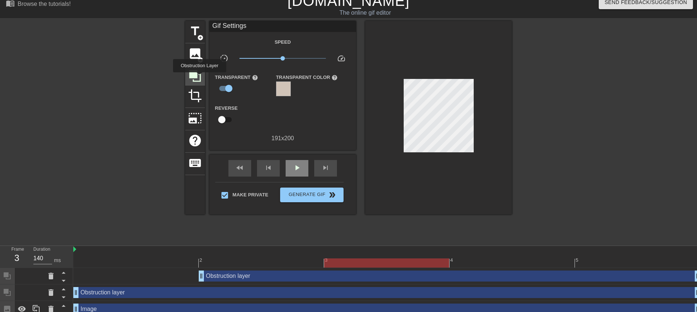
click at [200, 77] on icon at bounding box center [195, 76] width 14 height 14
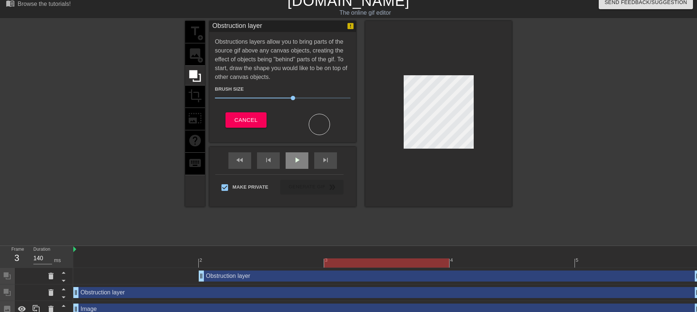
click at [314, 122] on div at bounding box center [319, 124] width 21 height 21
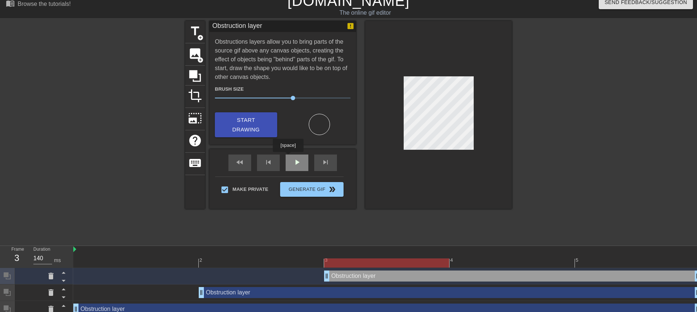
click at [291, 161] on div "play_arrow" at bounding box center [297, 162] width 23 height 17
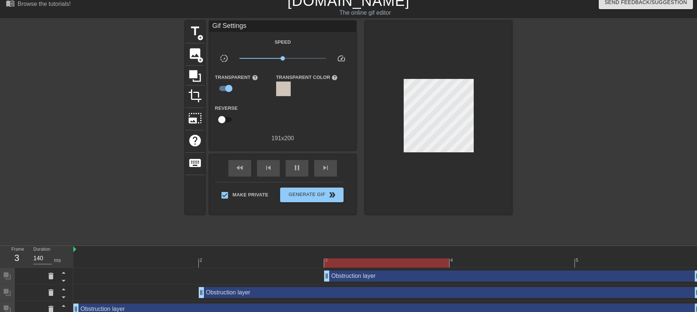
click at [449, 259] on div at bounding box center [386, 262] width 125 height 9
click at [296, 165] on span "pause" at bounding box center [297, 167] width 9 height 9
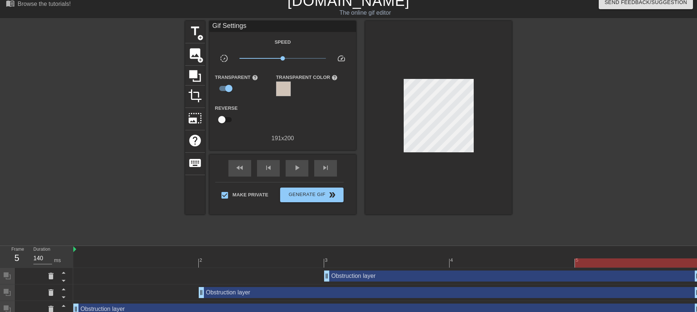
click at [616, 257] on div "5" at bounding box center [637, 257] width 125 height 9
drag, startPoint x: 194, startPoint y: 78, endPoint x: 201, endPoint y: 77, distance: 6.7
click at [195, 77] on icon at bounding box center [195, 76] width 14 height 14
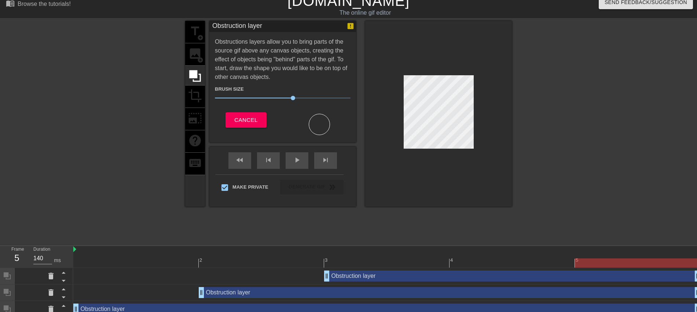
click at [488, 128] on div at bounding box center [438, 114] width 147 height 186
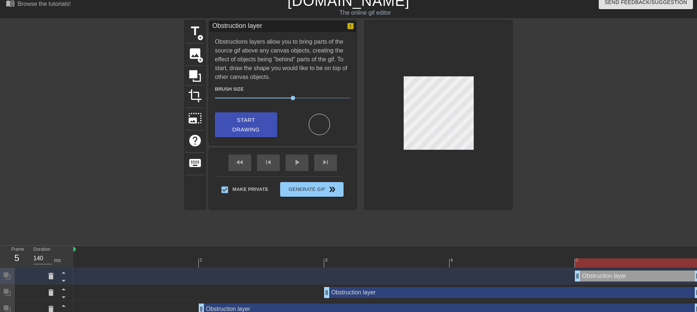
click at [520, 260] on div at bounding box center [386, 262] width 627 height 9
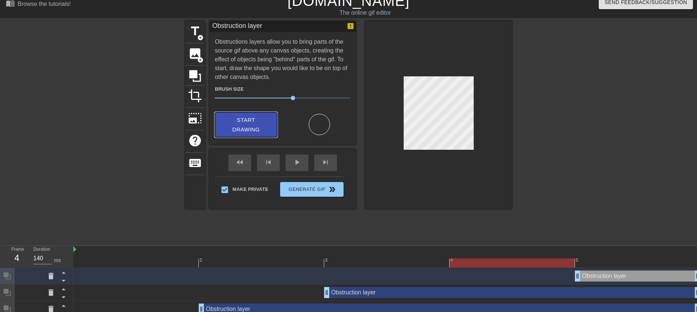
click at [242, 119] on span "Start Drawing" at bounding box center [246, 124] width 45 height 19
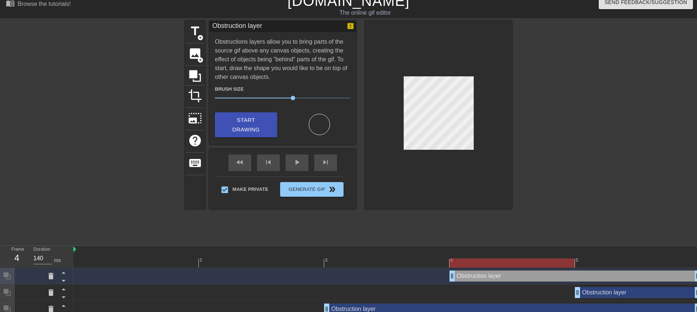
click at [402, 263] on div at bounding box center [386, 262] width 627 height 9
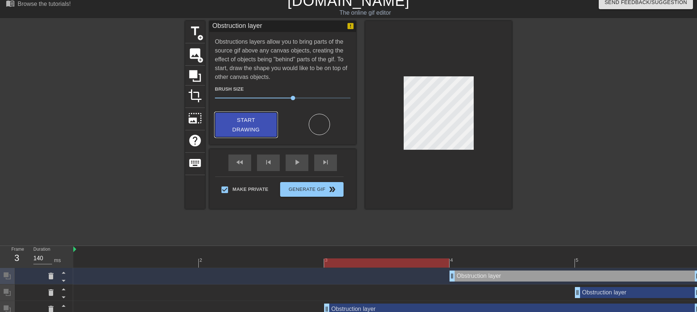
click at [251, 124] on span "Start Drawing" at bounding box center [246, 124] width 45 height 19
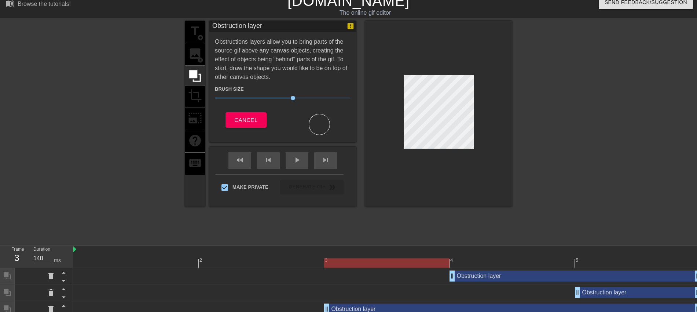
click at [419, 209] on div "title add_circle image add_circle crop photo_size_select_large help keyboard Ob…" at bounding box center [348, 131] width 327 height 220
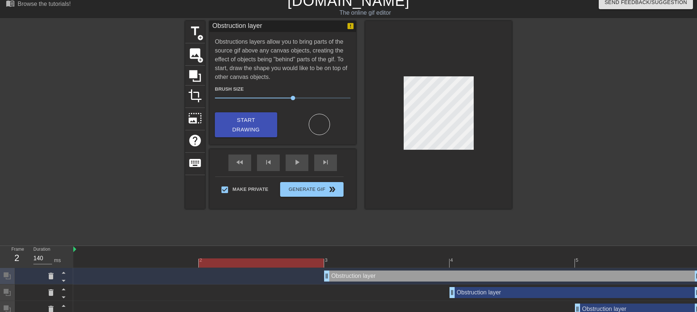
click at [298, 262] on div at bounding box center [386, 262] width 627 height 9
click at [263, 121] on span "Start Drawing" at bounding box center [246, 124] width 45 height 19
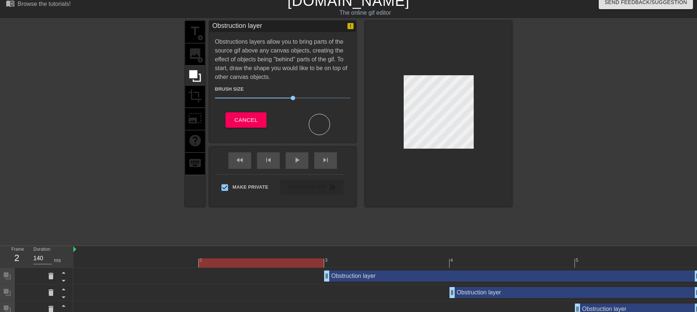
click at [532, 118] on div "title add_circle image add_circle crop photo_size_select_large help keyboard Ob…" at bounding box center [348, 131] width 697 height 220
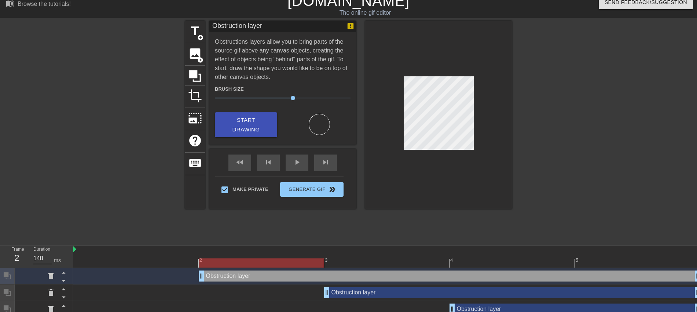
click at [162, 264] on div at bounding box center [386, 262] width 627 height 9
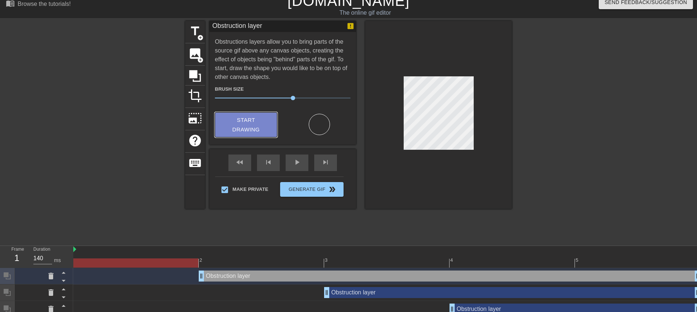
click at [248, 125] on span "Start Drawing" at bounding box center [246, 124] width 45 height 19
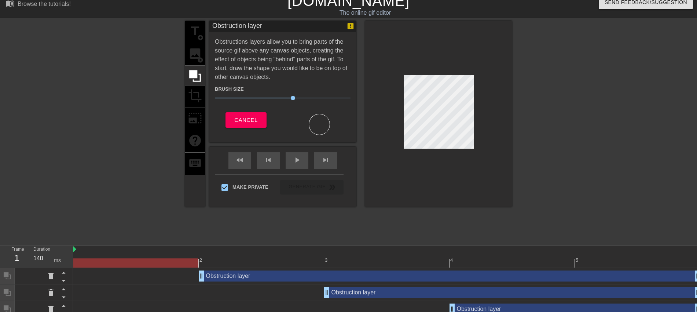
click at [298, 126] on div "title add_circle image add_circle crop photo_size_select_large help keyboard Ob…" at bounding box center [348, 114] width 327 height 186
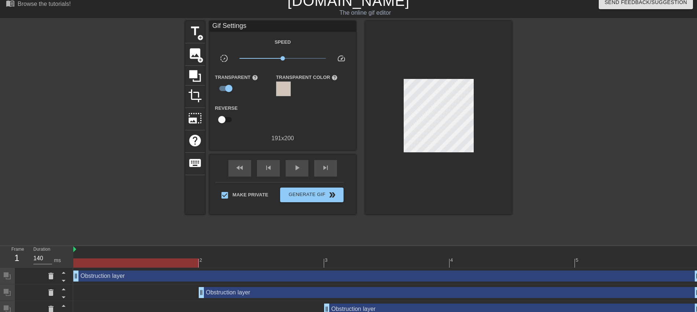
click at [285, 156] on div "fast_rewind skip_previous play_arrow skip_next" at bounding box center [283, 168] width 120 height 28
click at [288, 163] on div "play_arrow" at bounding box center [297, 168] width 23 height 17
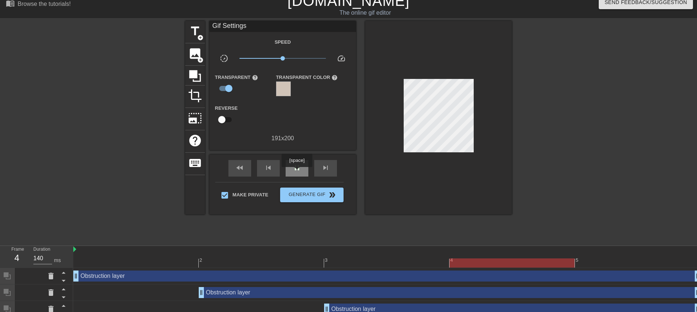
click at [297, 172] on div "pause" at bounding box center [297, 168] width 23 height 17
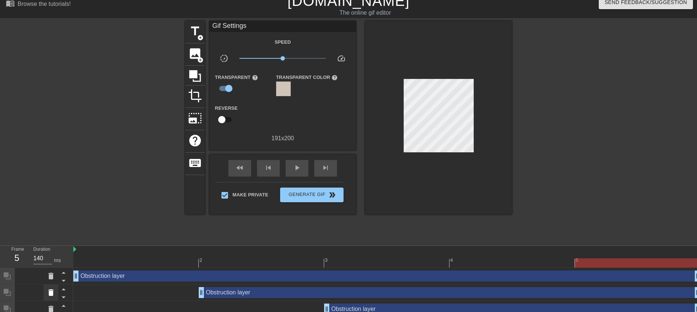
click at [49, 292] on icon at bounding box center [51, 292] width 9 height 9
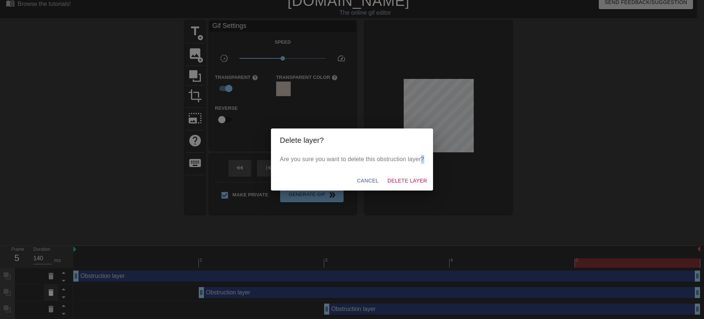
click at [49, 292] on div "Delete layer? Are you sure you want to delete this obstruction layer? Cancel De…" at bounding box center [352, 159] width 704 height 319
